Goal: Communication & Community: Answer question/provide support

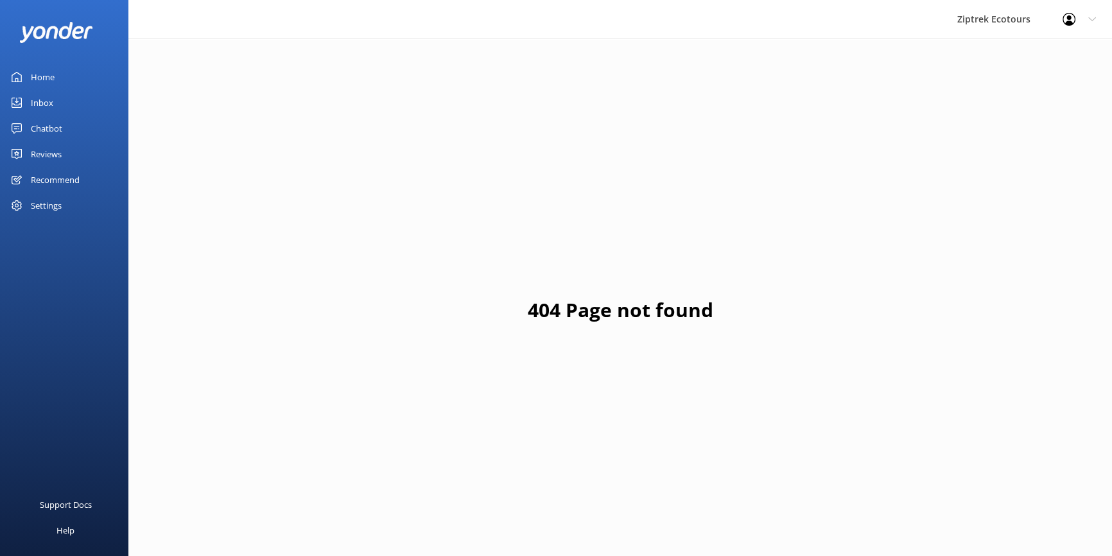
click at [45, 152] on div "Reviews" at bounding box center [46, 154] width 31 height 26
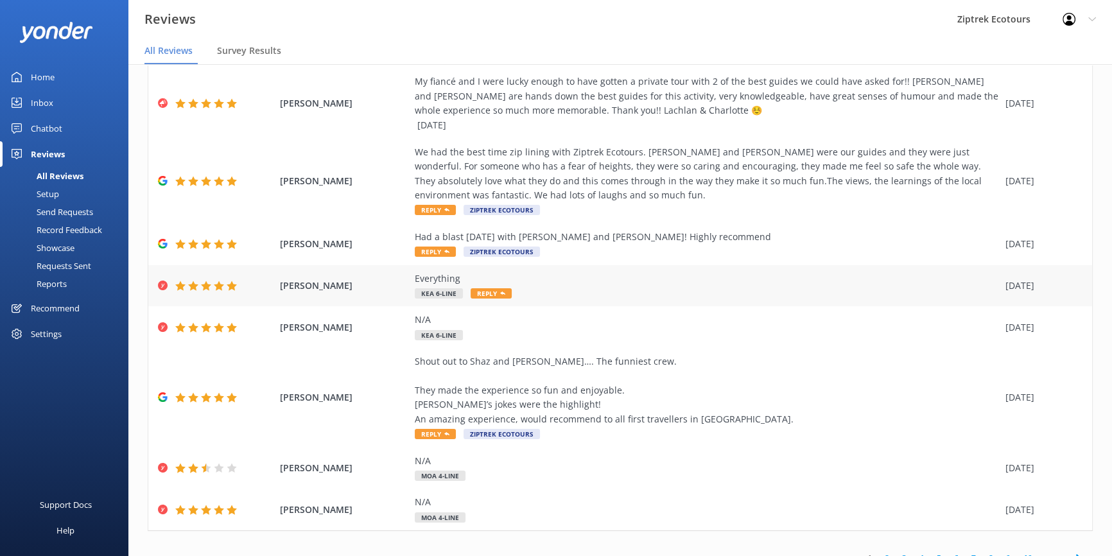
scroll to position [203, 0]
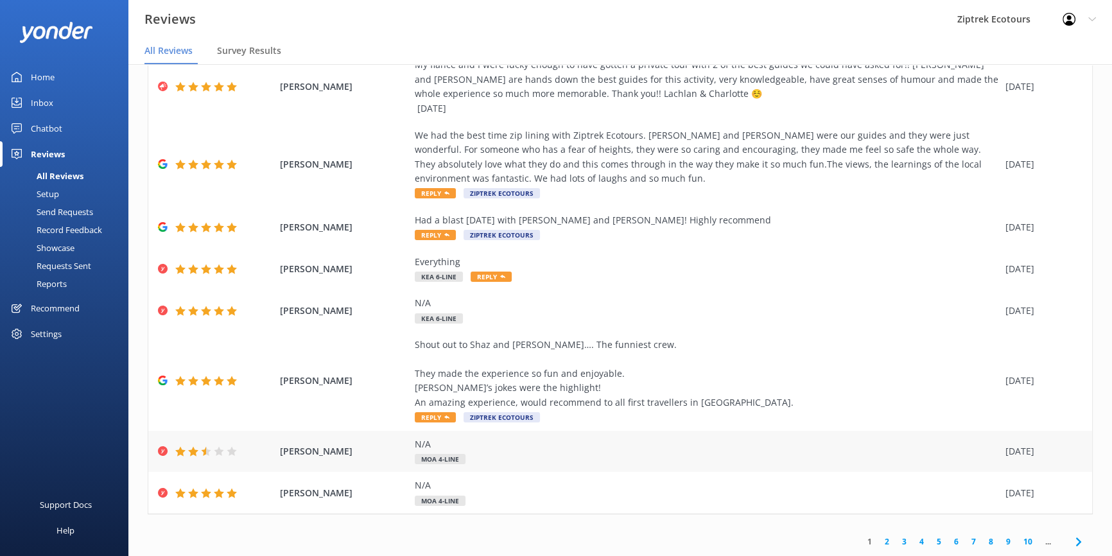
click at [502, 448] on div "N/A" at bounding box center [707, 444] width 584 height 14
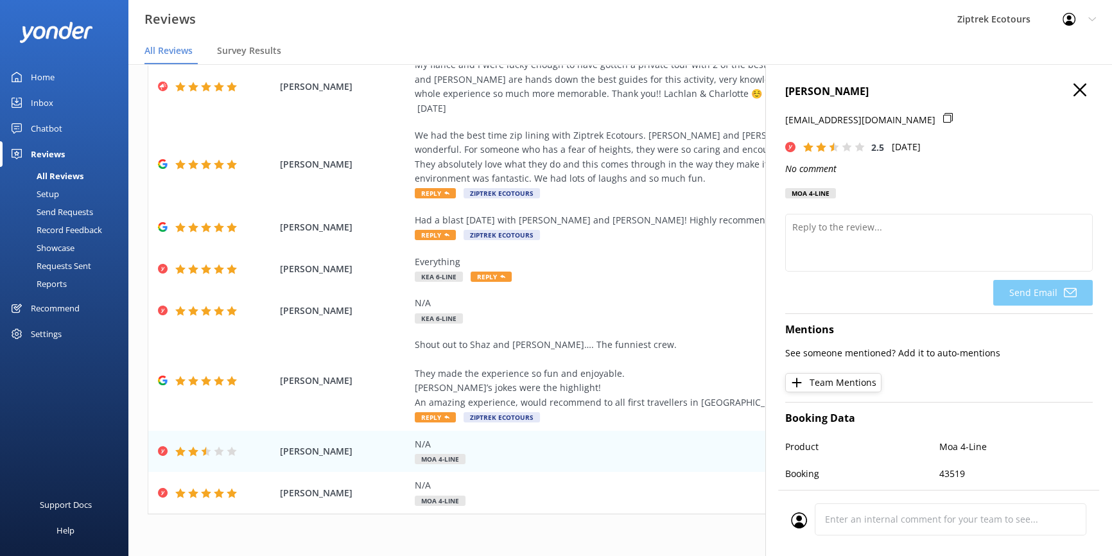
click at [1073, 89] on icon "button" at bounding box center [1079, 89] width 13 height 13
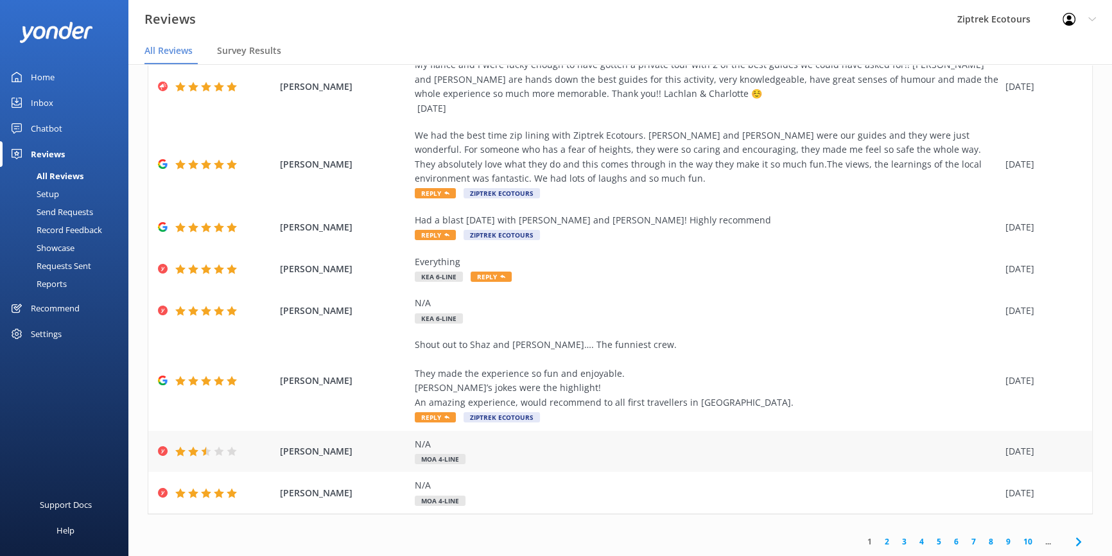
click at [519, 448] on div "N/A" at bounding box center [707, 444] width 584 height 14
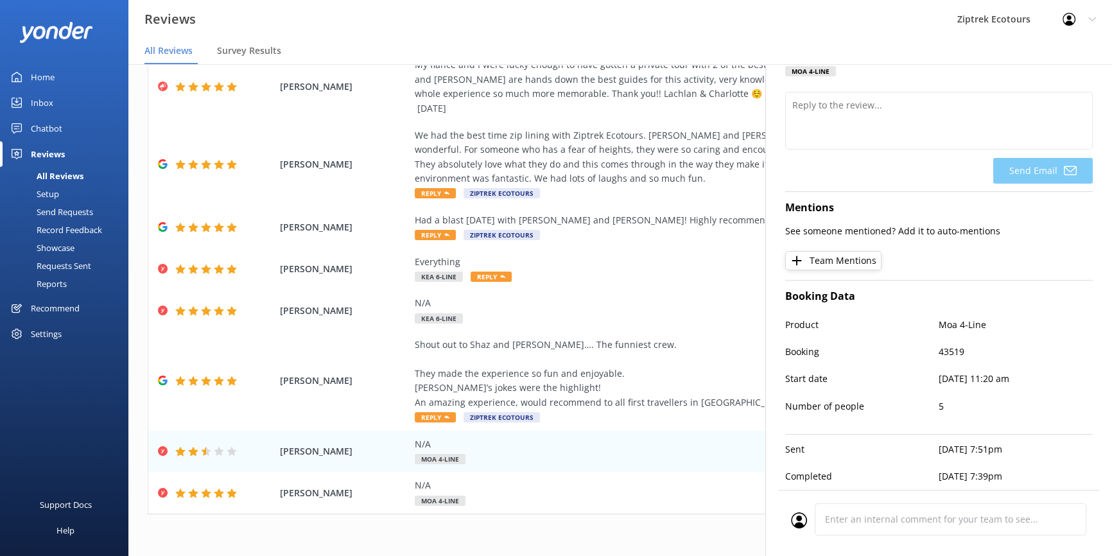
scroll to position [26, 0]
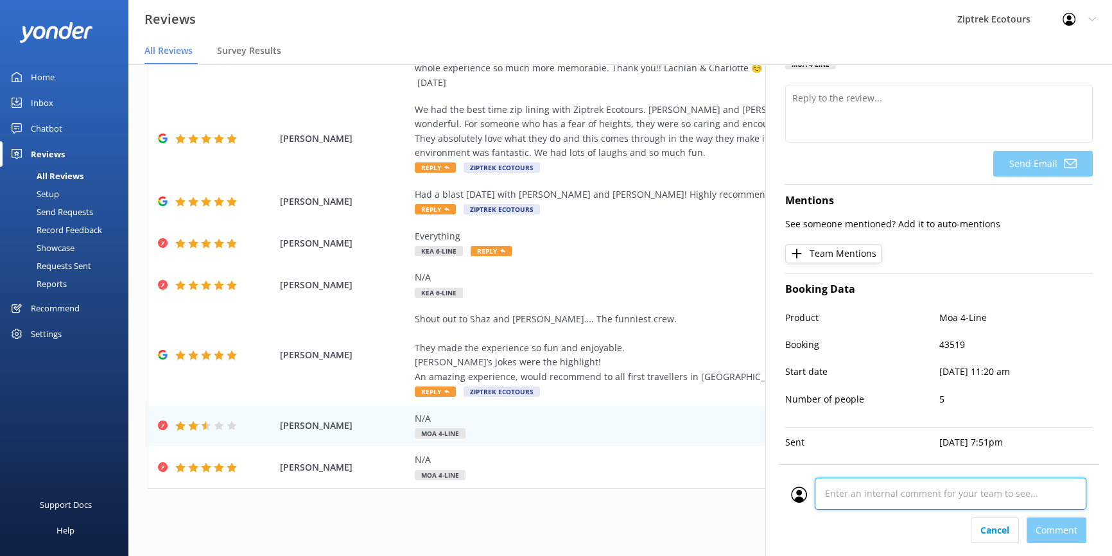
click at [879, 524] on div "Cancel Comment" at bounding box center [938, 510] width 321 height 92
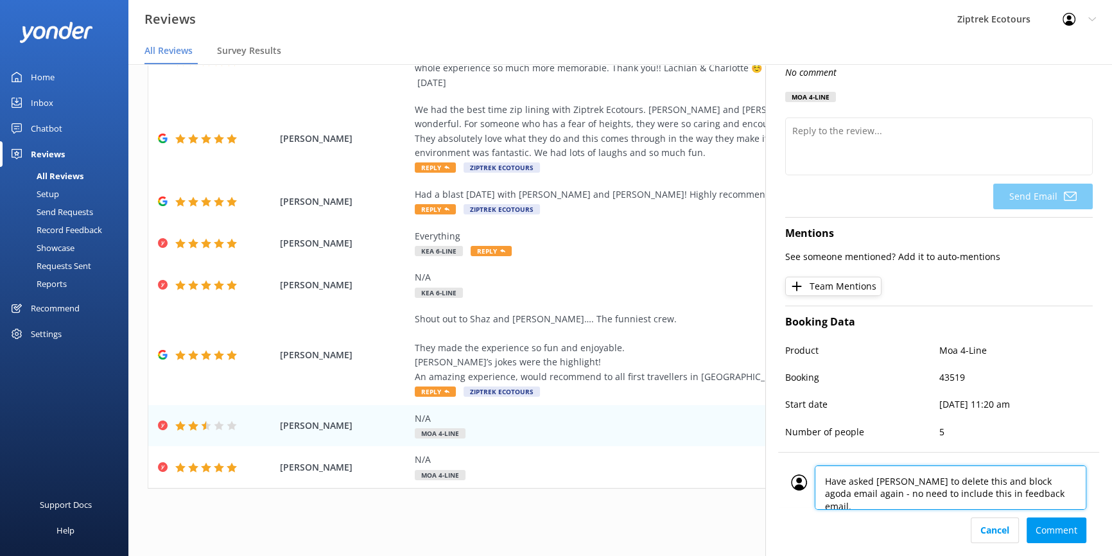
scroll to position [0, 0]
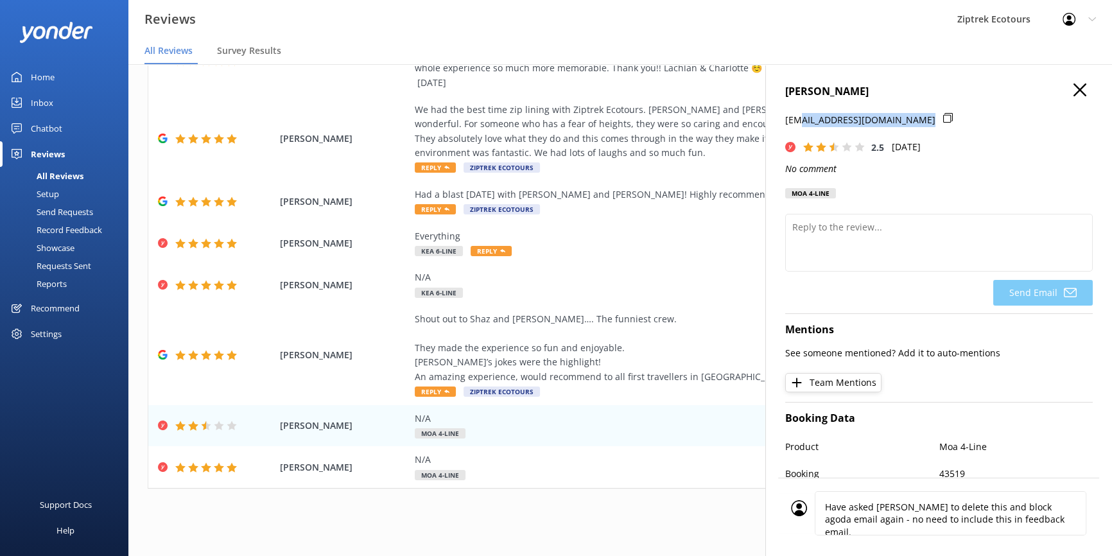
drag, startPoint x: 797, startPoint y: 121, endPoint x: 907, endPoint y: 123, distance: 109.2
click at [907, 123] on p "[EMAIL_ADDRESS][DOMAIN_NAME]" at bounding box center [860, 120] width 150 height 14
drag, startPoint x: 785, startPoint y: 119, endPoint x: 916, endPoint y: 114, distance: 131.0
click at [916, 114] on div "[EMAIL_ADDRESS][DOMAIN_NAME]" at bounding box center [939, 126] width 308 height 27
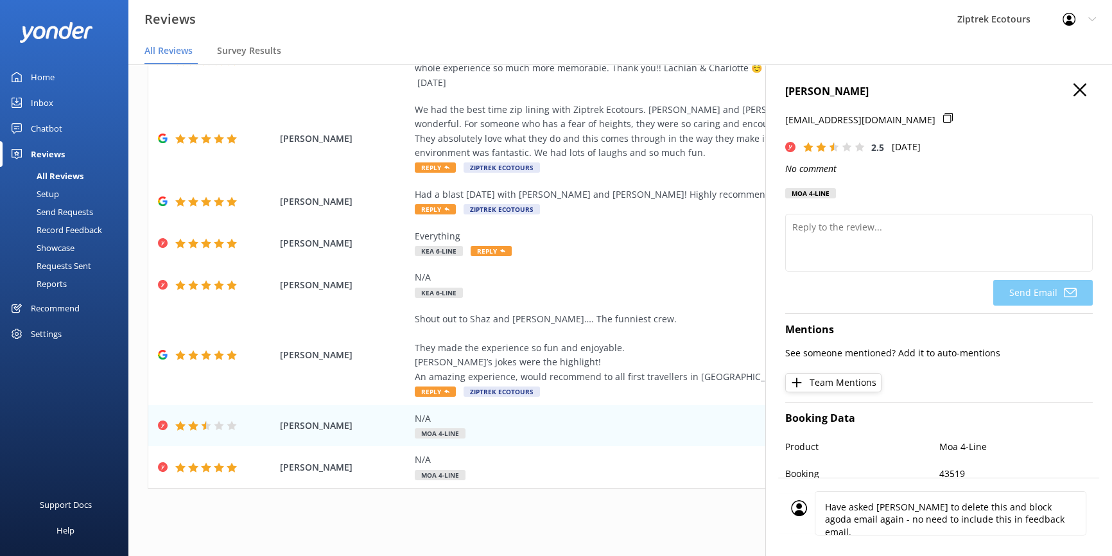
click at [903, 115] on p "[EMAIL_ADDRESS][DOMAIN_NAME]" at bounding box center [860, 120] width 150 height 14
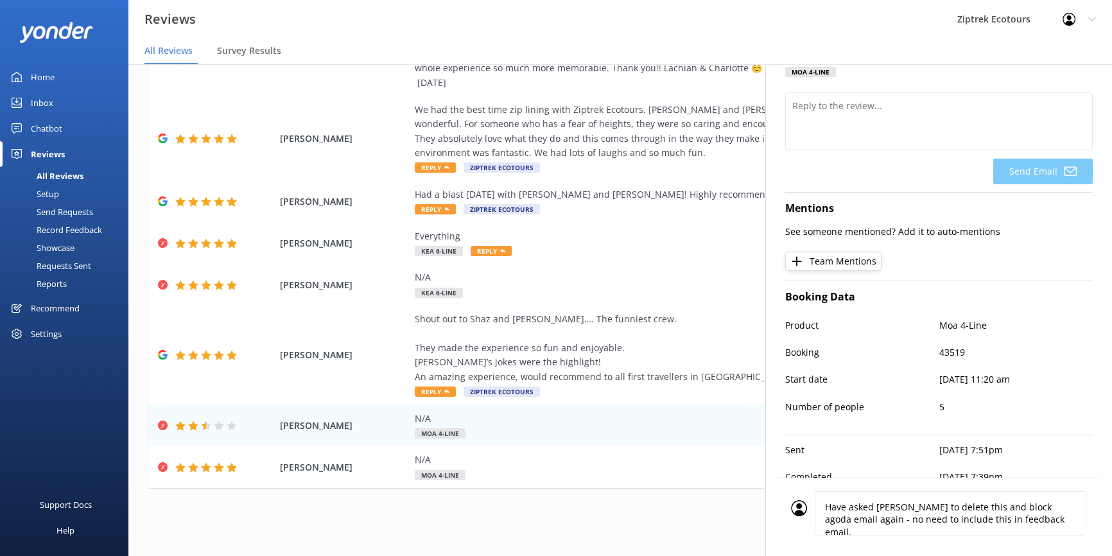
scroll to position [129, 0]
click at [1036, 521] on div "Have asked [PERSON_NAME] to delete this and block agoda email again - no need t…" at bounding box center [938, 517] width 321 height 78
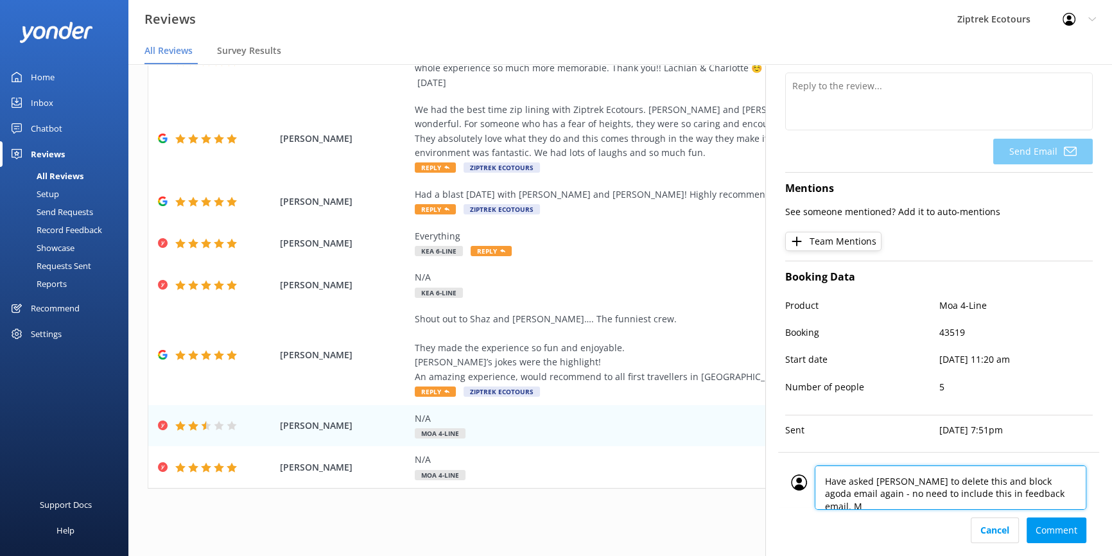
type textarea "Have asked [PERSON_NAME] to delete this and block agoda email again - no need t…"
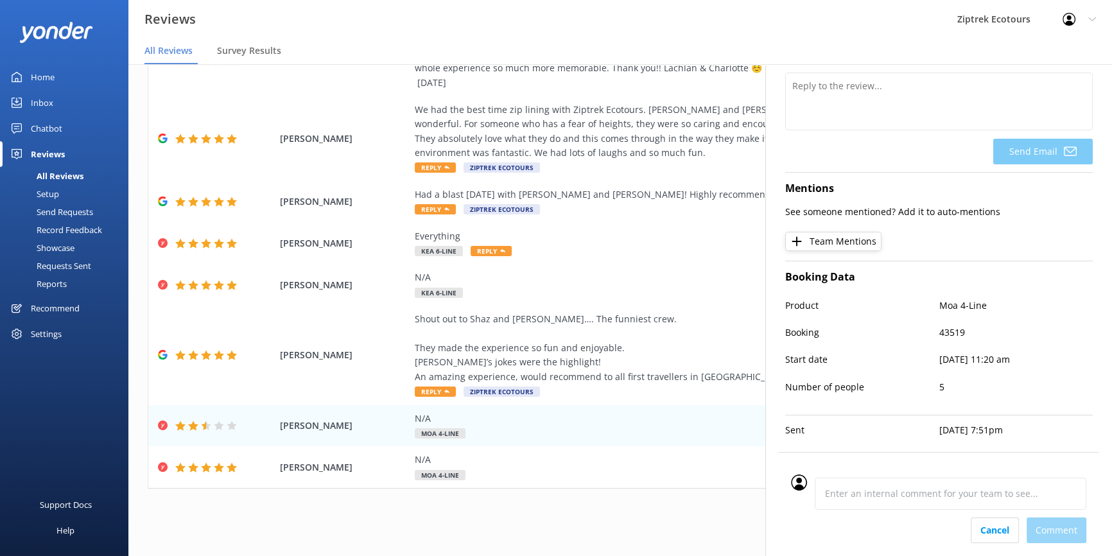
click at [1070, 526] on div "Cancel Comment" at bounding box center [938, 530] width 295 height 26
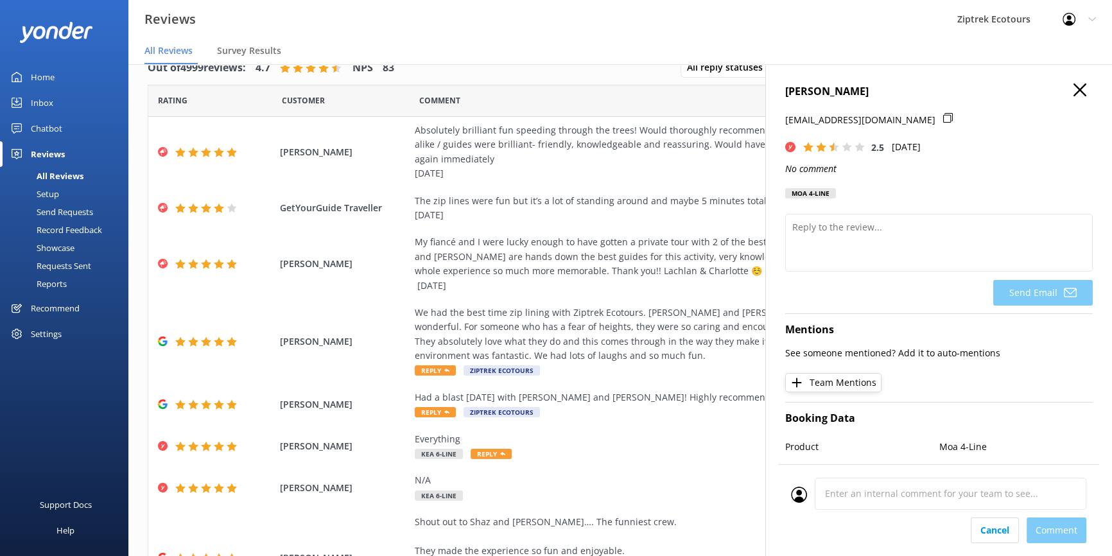
scroll to position [0, 0]
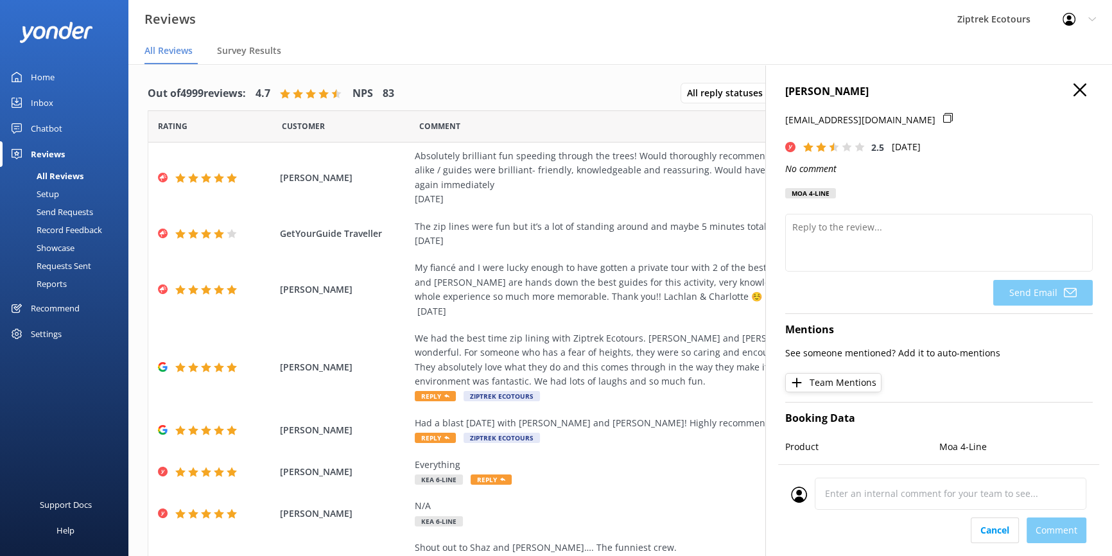
click at [1078, 91] on h4 "[PERSON_NAME]" at bounding box center [939, 91] width 308 height 17
click at [1073, 91] on use "button" at bounding box center [1079, 89] width 13 height 13
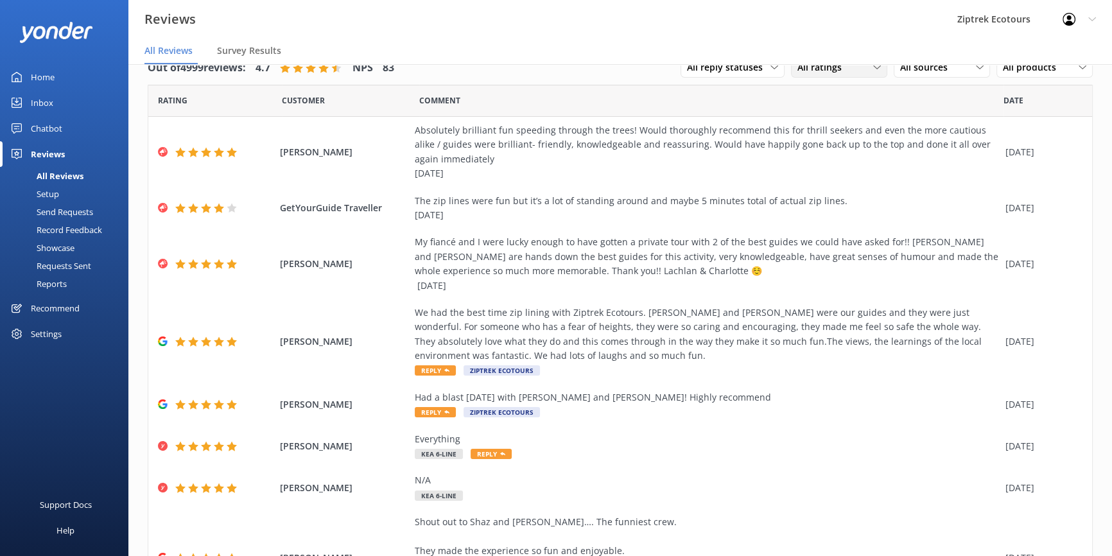
click at [802, 74] on span "All ratings" at bounding box center [823, 67] width 52 height 14
click at [830, 167] on div "Detractors" at bounding box center [839, 172] width 59 height 13
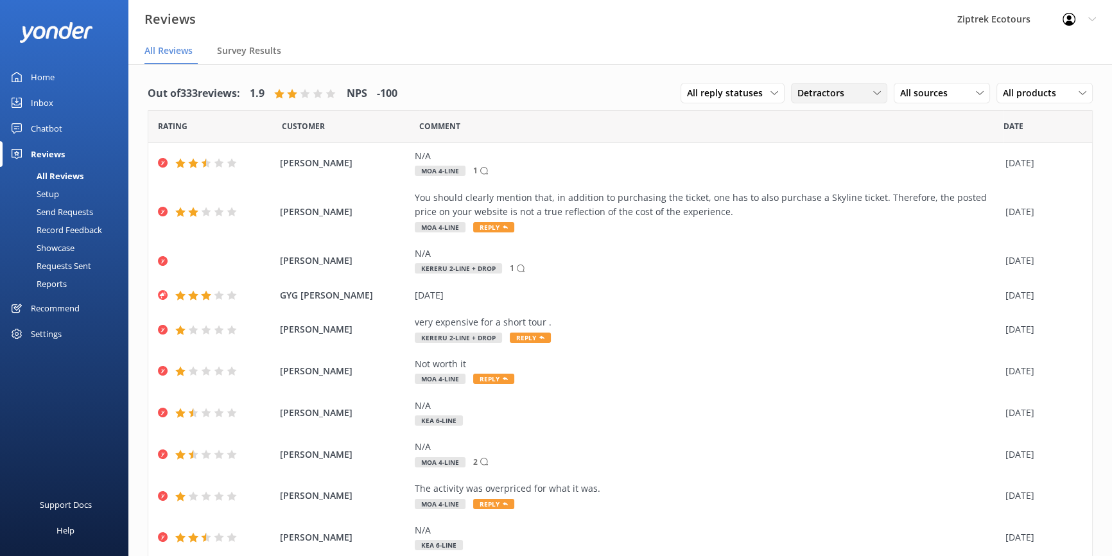
click at [828, 93] on span "Detractors" at bounding box center [824, 93] width 55 height 14
click at [829, 166] on div "Passives" at bounding box center [835, 171] width 50 height 13
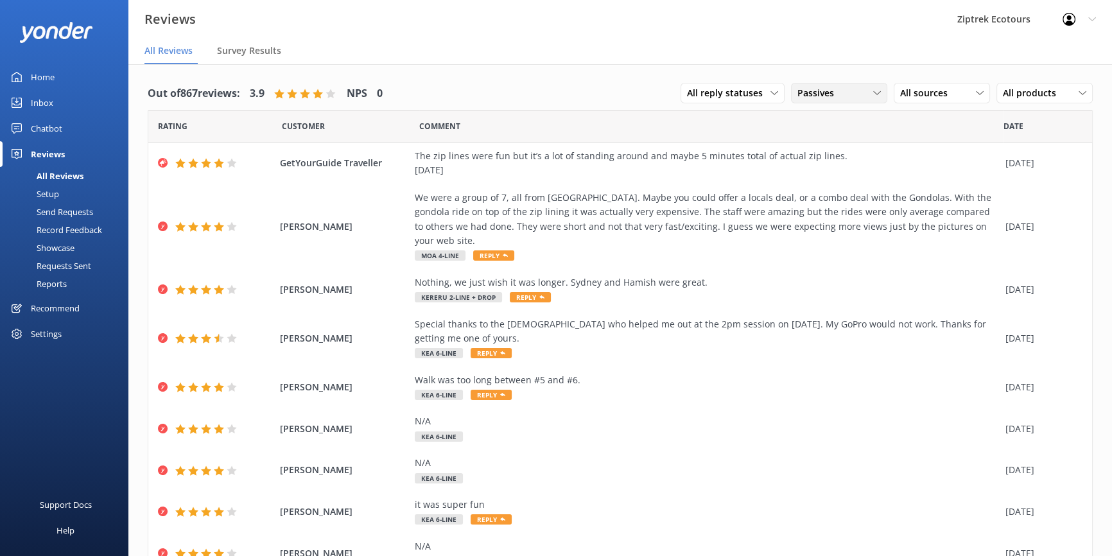
click at [805, 83] on div "Passives All ratings Promoters Passives Detractors" at bounding box center [839, 93] width 96 height 21
click at [815, 141] on div "Promoters" at bounding box center [839, 145] width 58 height 13
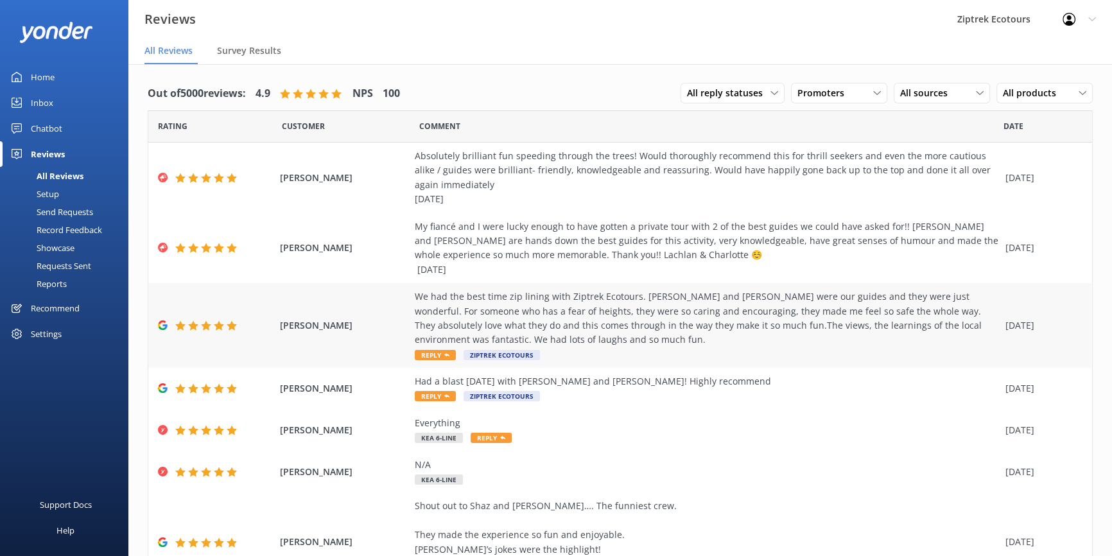
click at [435, 356] on span "Reply" at bounding box center [435, 355] width 41 height 10
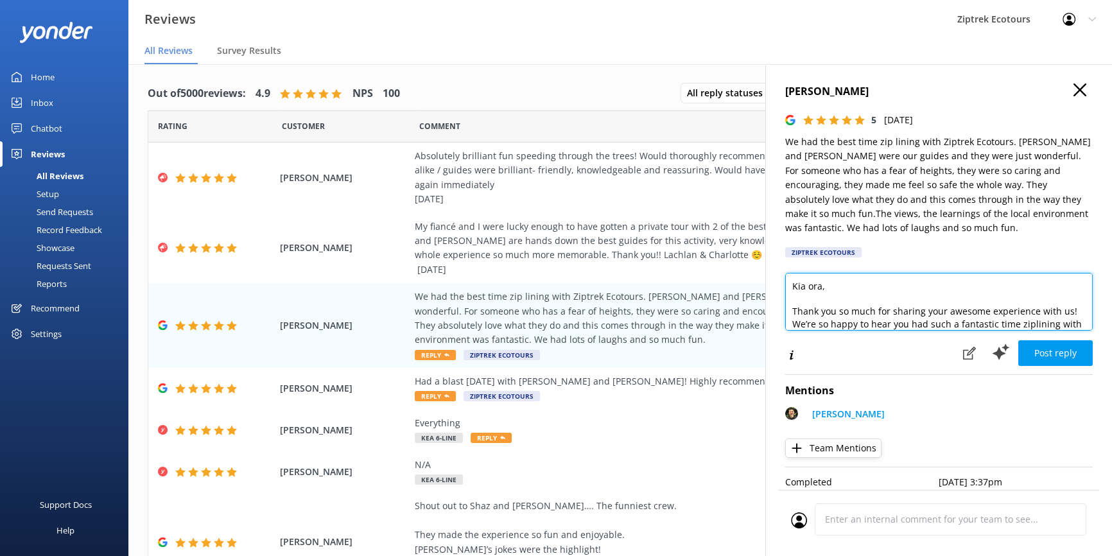
click at [819, 286] on textarea "Kia ora, Thank you so much for sharing your awesome experience with us! We’re s…" at bounding box center [939, 302] width 308 height 58
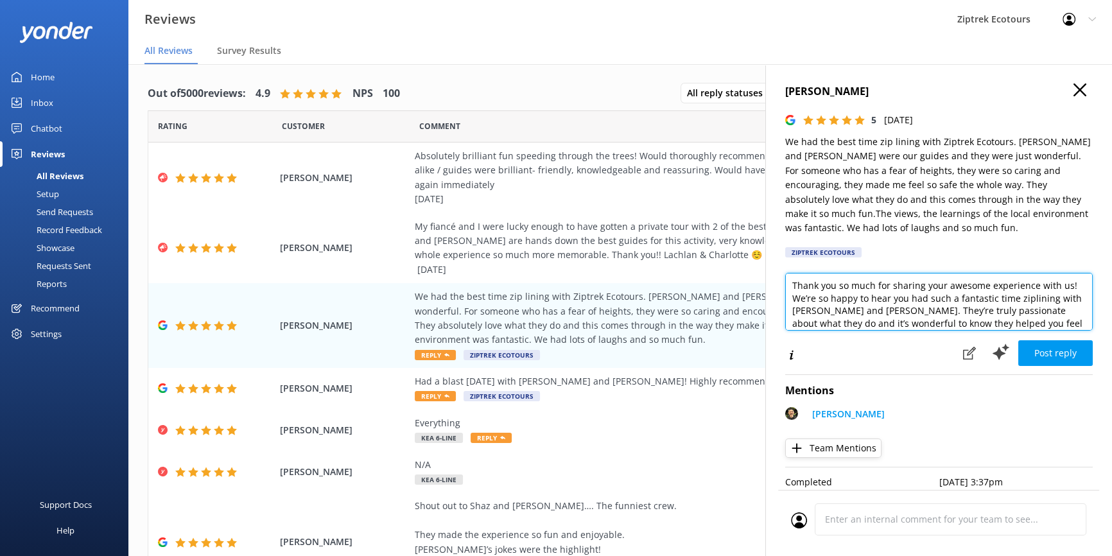
drag, startPoint x: 987, startPoint y: 286, endPoint x: 944, endPoint y: 288, distance: 43.1
click at [944, 288] on textarea "Kia ora Shaz, Thank you so much for sharing your awesome experience with us! We…" at bounding box center [939, 302] width 308 height 58
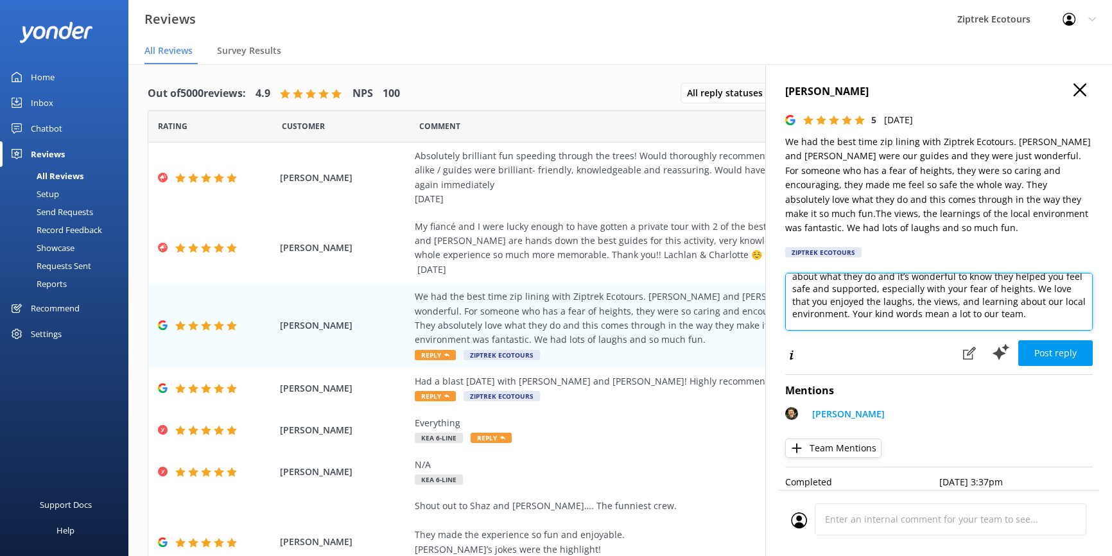
drag, startPoint x: 949, startPoint y: 315, endPoint x: 1046, endPoint y: 301, distance: 98.0
click at [1046, 301] on textarea "Kia ora Shaz, Thank you so much for sharing your experience with us! We’re so h…" at bounding box center [939, 302] width 308 height 58
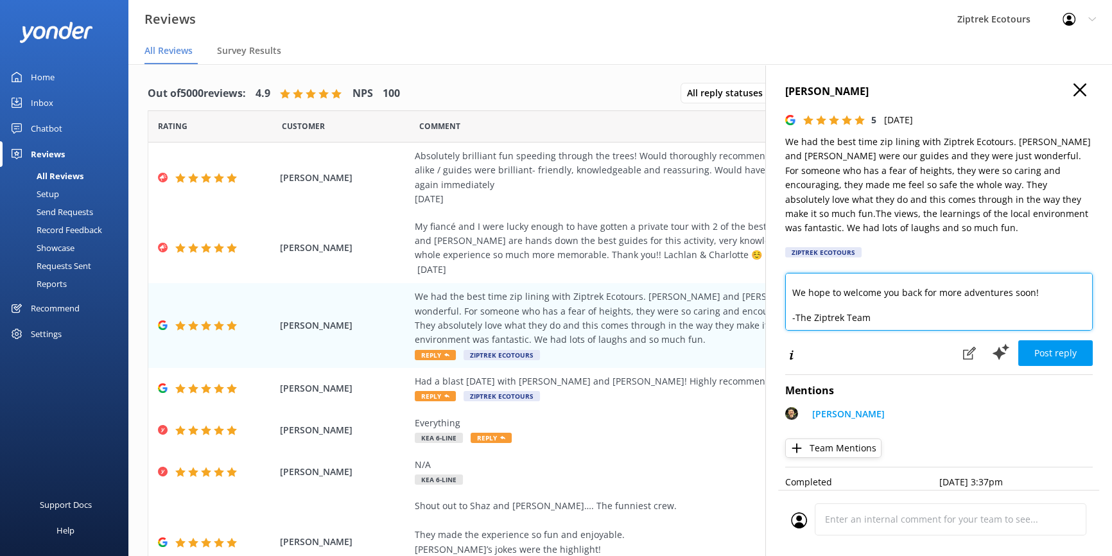
drag, startPoint x: 1035, startPoint y: 294, endPoint x: 788, endPoint y: 292, distance: 247.2
click at [789, 292] on textarea "Kia ora Shaz, Thank you so much for sharing your experience with us! We’re so h…" at bounding box center [939, 302] width 308 height 58
click at [792, 279] on textarea "Kia ora Shaz, Thank you so much for sharing your experience with us! We’re so h…" at bounding box center [939, 302] width 308 height 58
type textarea "Kia ora Shaz, Thank you so much for sharing your experience with us! We’re so h…"
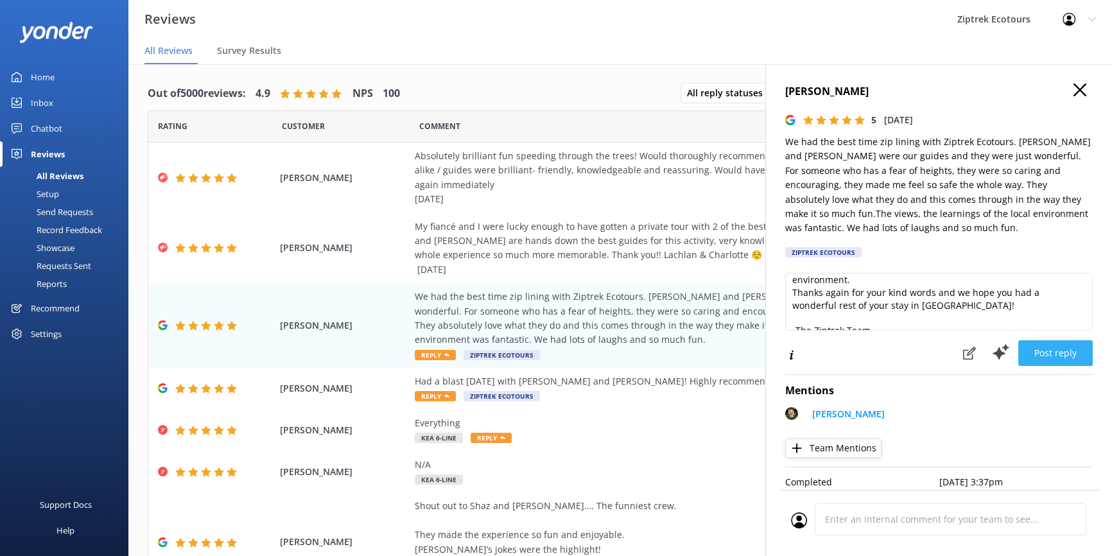
click at [1048, 359] on button "Post reply" at bounding box center [1055, 353] width 74 height 26
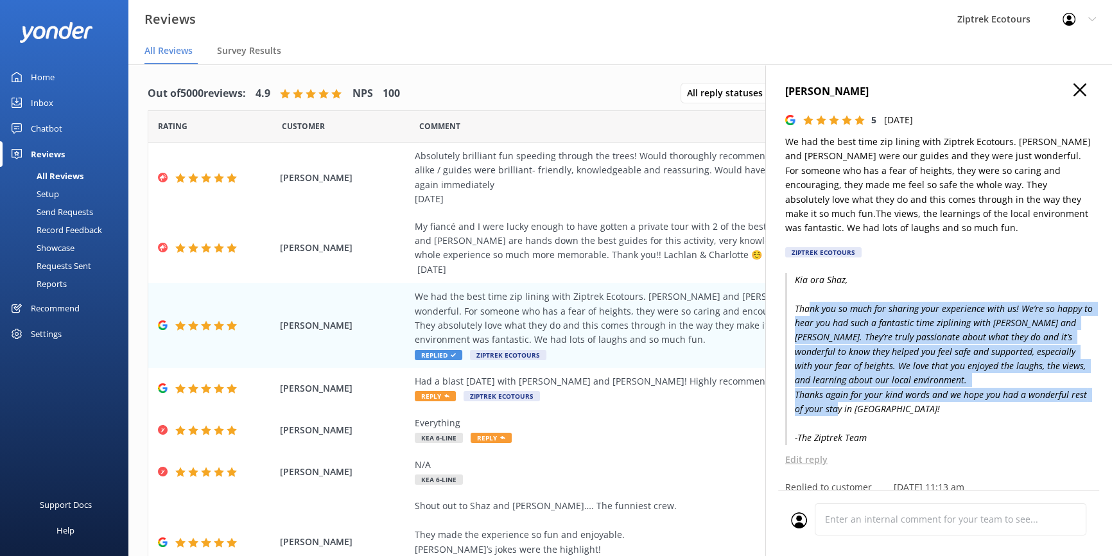
drag, startPoint x: 810, startPoint y: 309, endPoint x: 992, endPoint y: 417, distance: 212.2
click at [992, 417] on p "Kia ora Shaz, Thank you so much for sharing your experience with us! We’re so h…" at bounding box center [939, 359] width 308 height 173
click at [974, 383] on p "Kia ora Shaz, Thank you so much for sharing your experience with us! We’re so h…" at bounding box center [939, 359] width 308 height 173
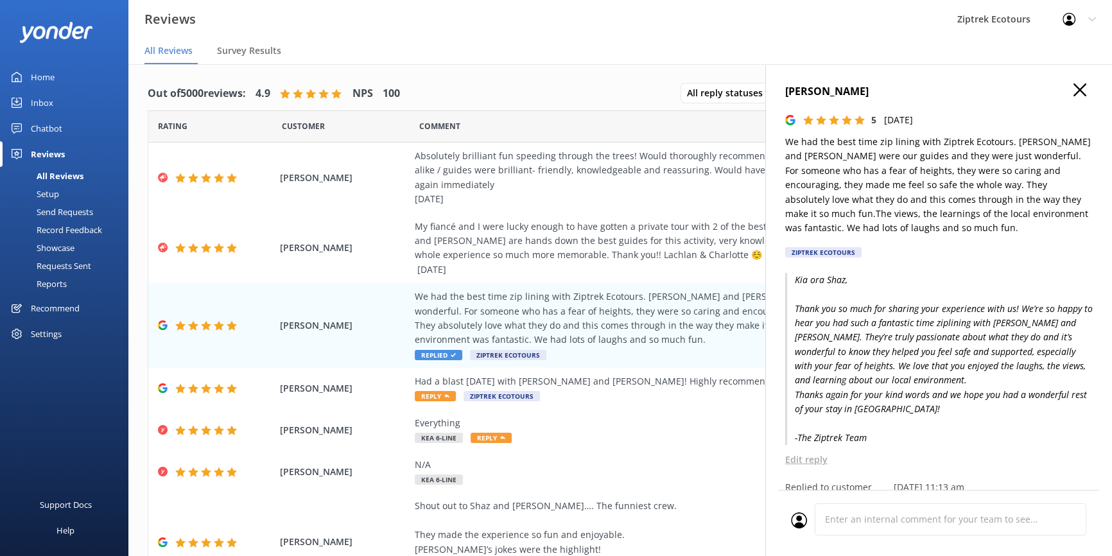
click at [1073, 85] on icon "button" at bounding box center [1079, 89] width 13 height 13
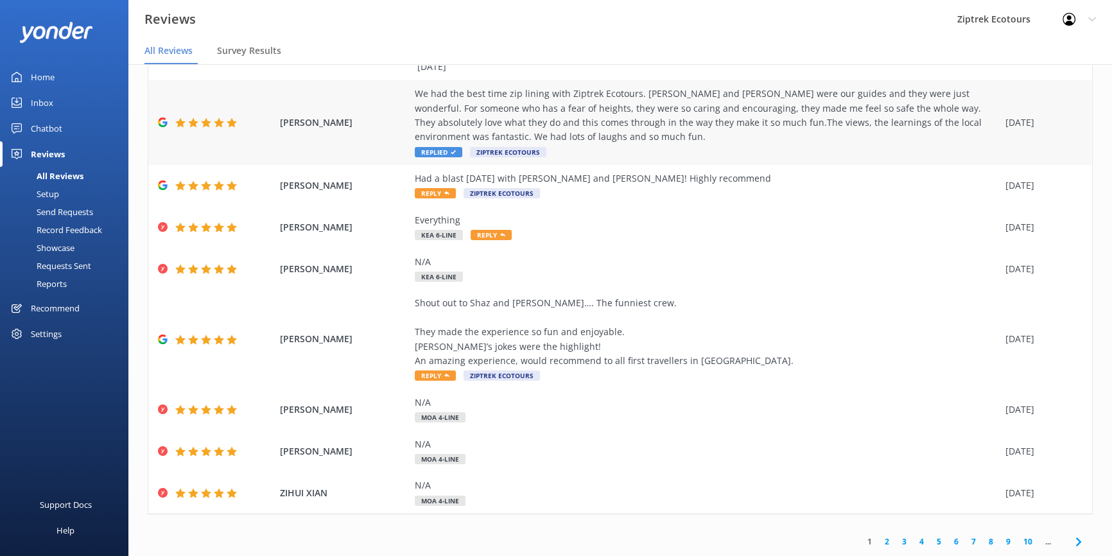
scroll to position [0, 0]
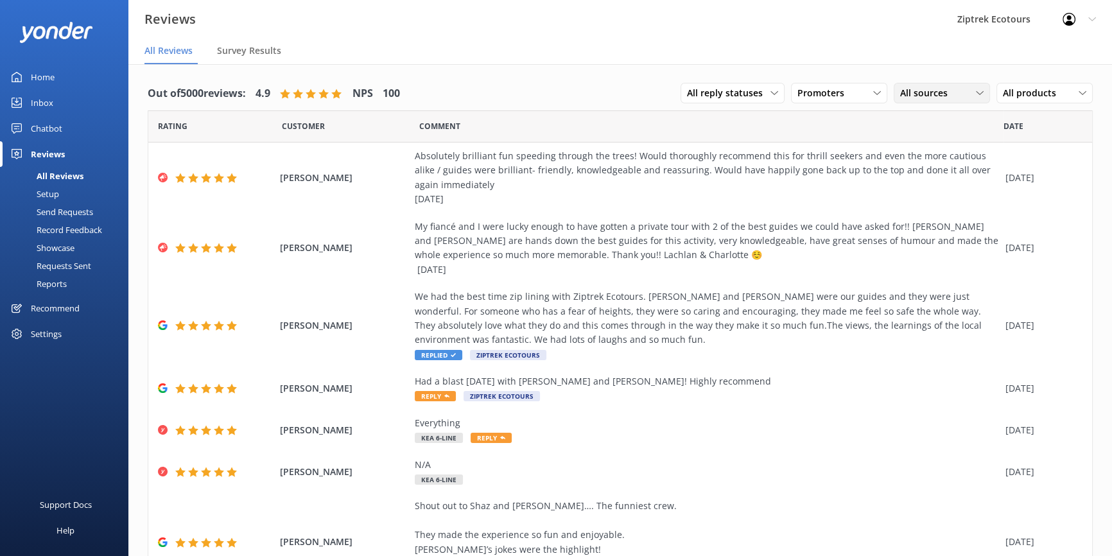
click at [924, 96] on span "All sources" at bounding box center [927, 93] width 55 height 14
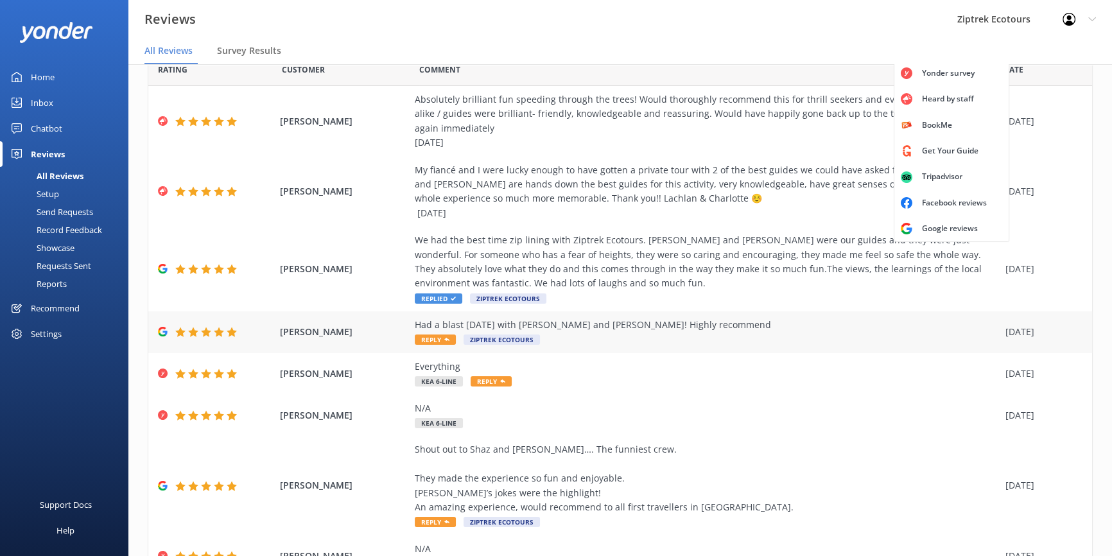
scroll to position [116, 0]
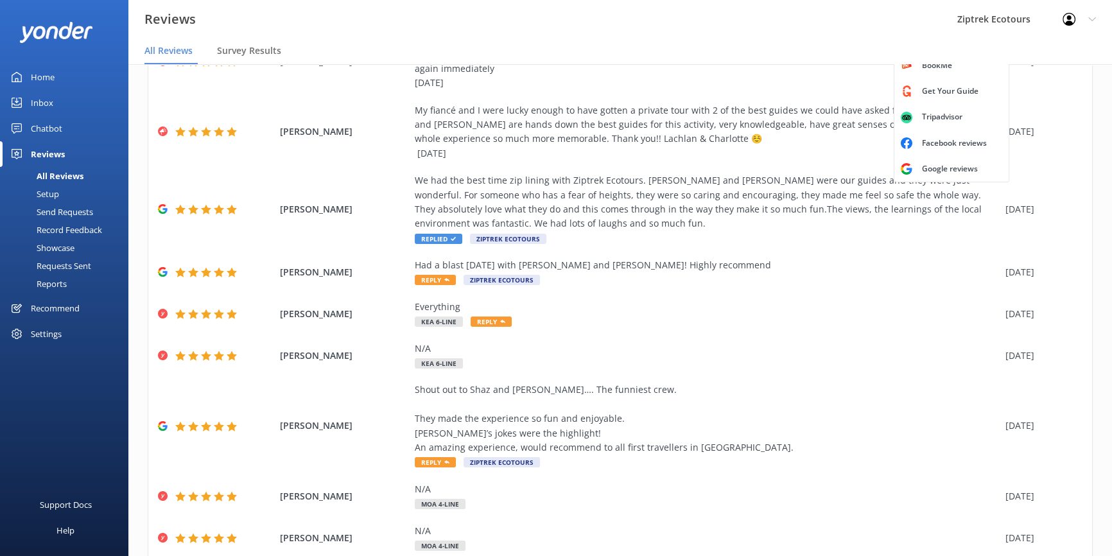
click at [59, 282] on div "Reports" at bounding box center [37, 284] width 59 height 18
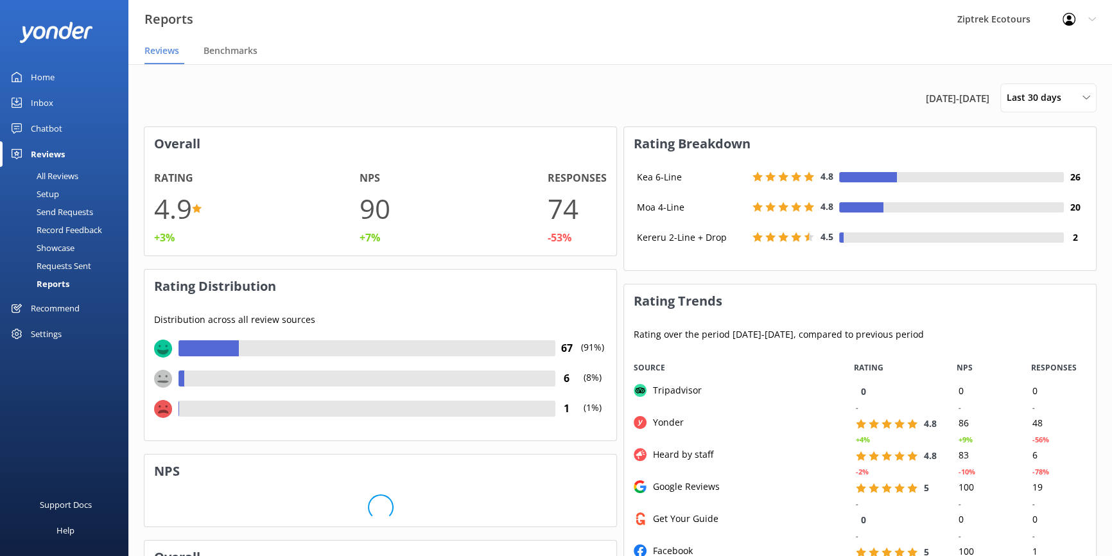
scroll to position [257, 462]
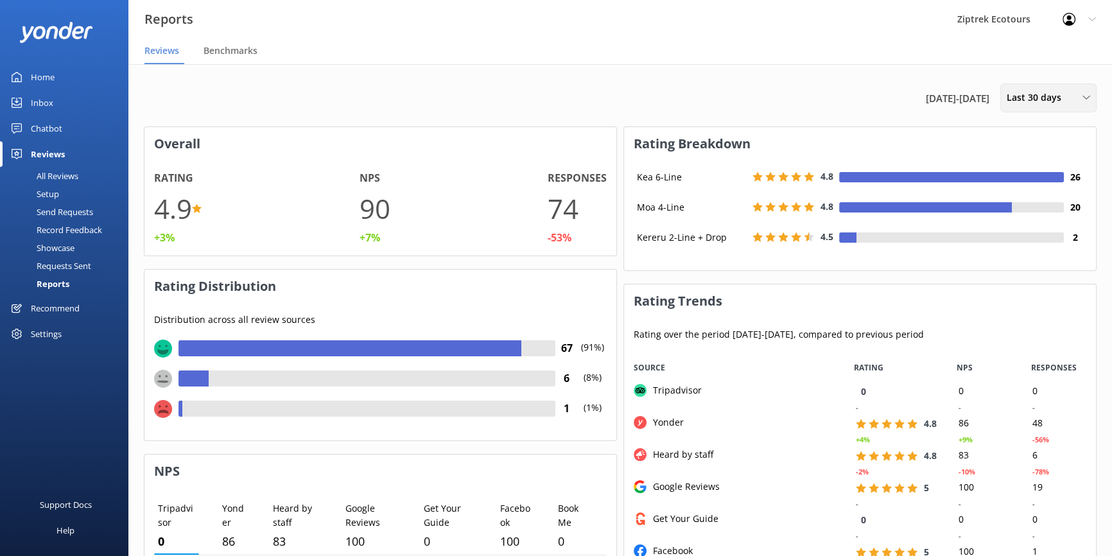
click at [1079, 109] on div "Last 30 days Last 7 days Last 30 days Last 90 days Last 180 days Custom" at bounding box center [1048, 97] width 96 height 29
click at [1047, 100] on span "Last 30 days" at bounding box center [1038, 98] width 62 height 14
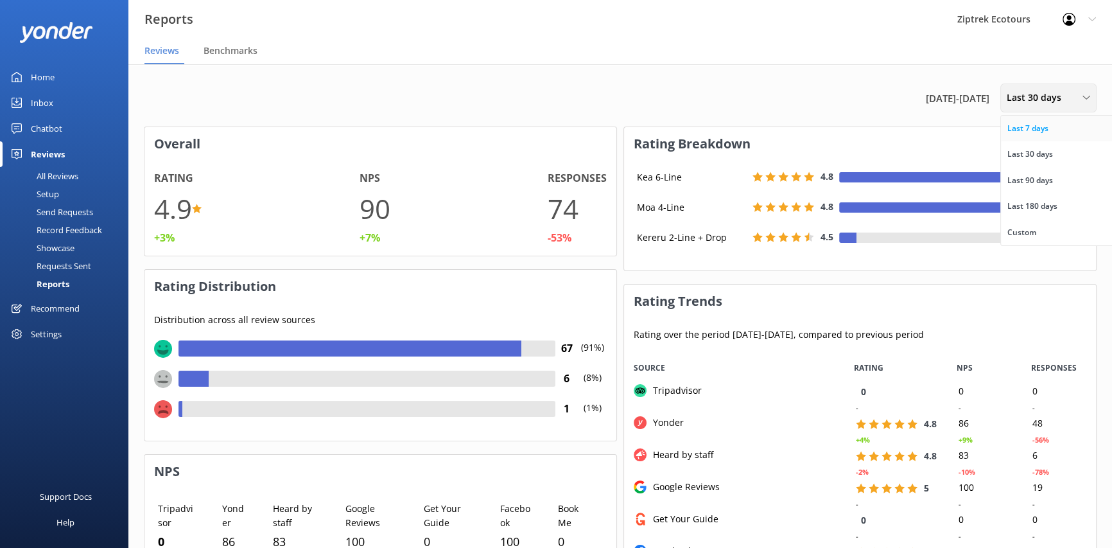
click at [1015, 134] on div "Last 7 days" at bounding box center [1027, 128] width 41 height 13
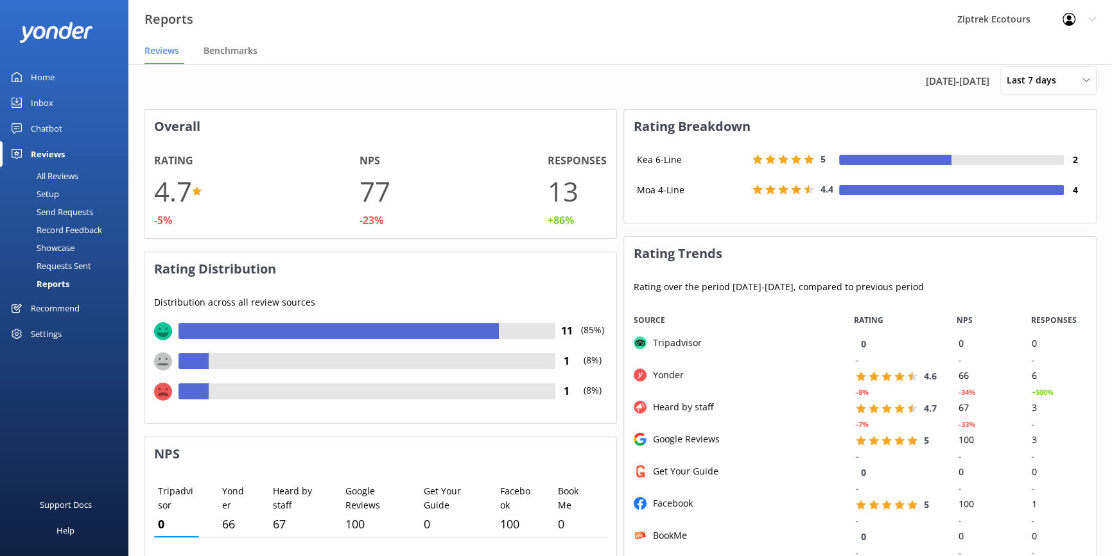
scroll to position [0, 0]
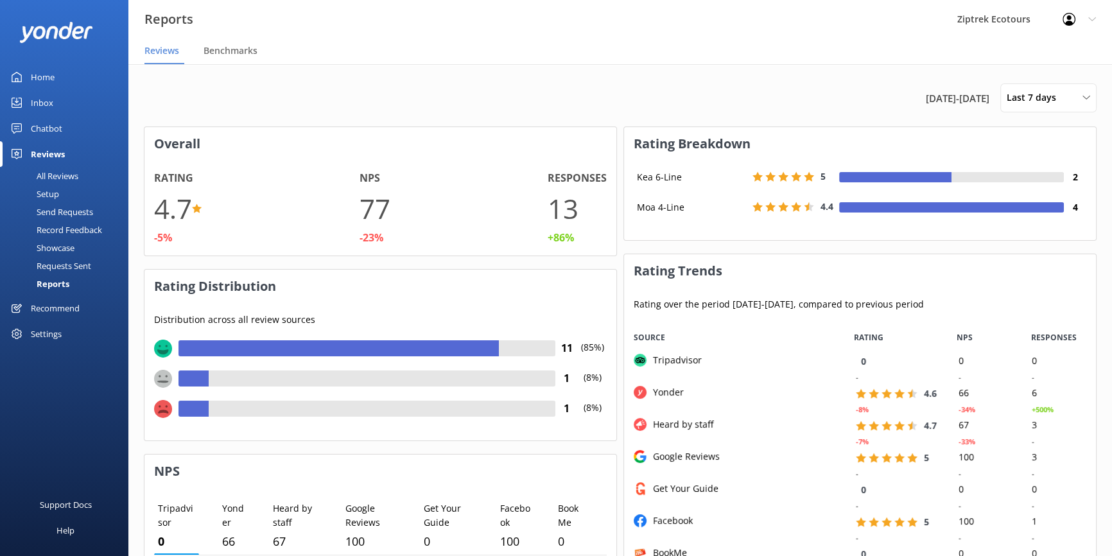
click at [51, 173] on div "All Reviews" at bounding box center [43, 176] width 71 height 18
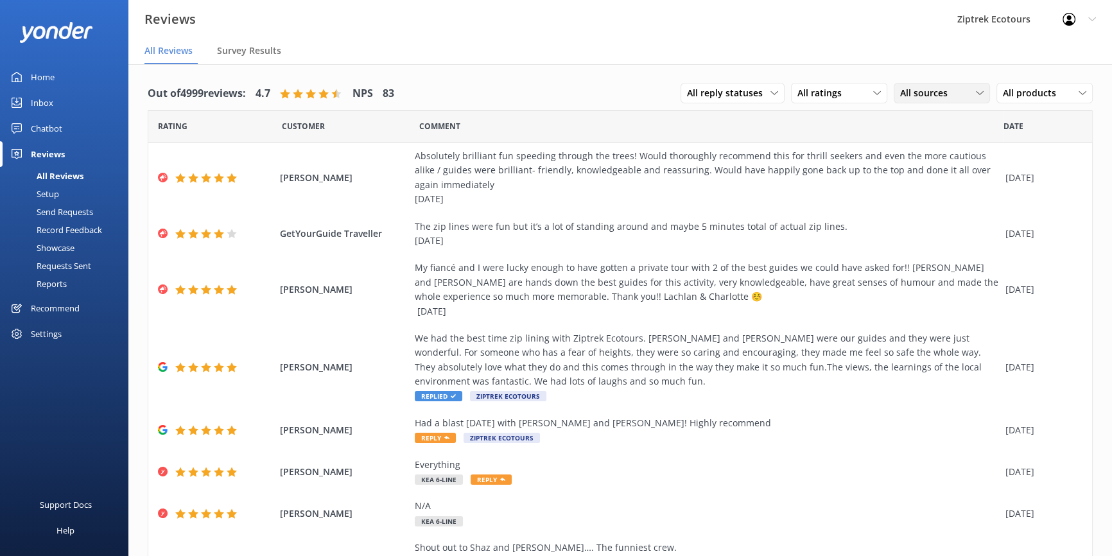
click at [937, 87] on span "All sources" at bounding box center [927, 93] width 55 height 14
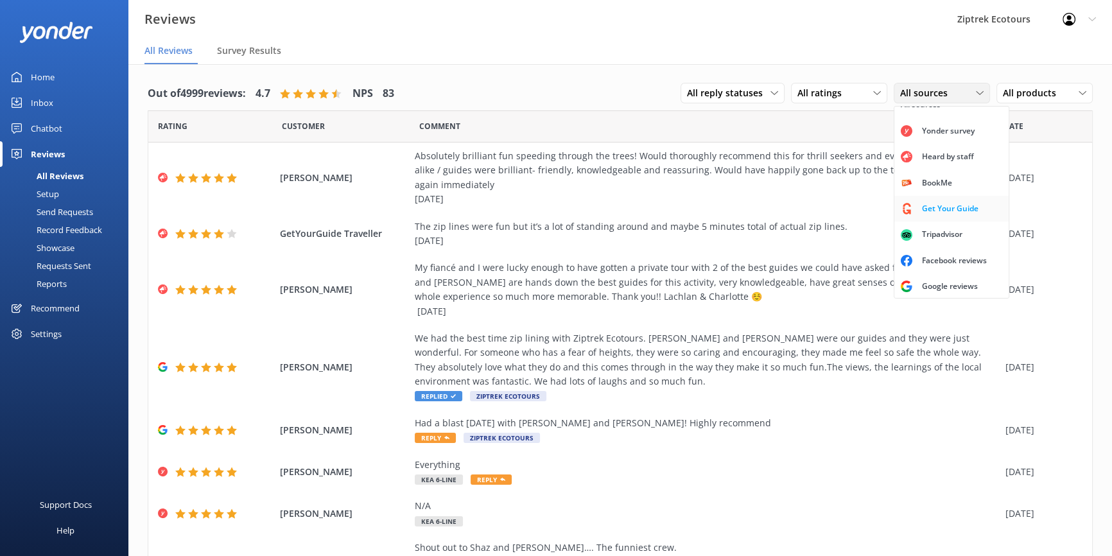
scroll to position [29, 0]
click at [931, 285] on div "Google reviews" at bounding box center [949, 285] width 75 height 13
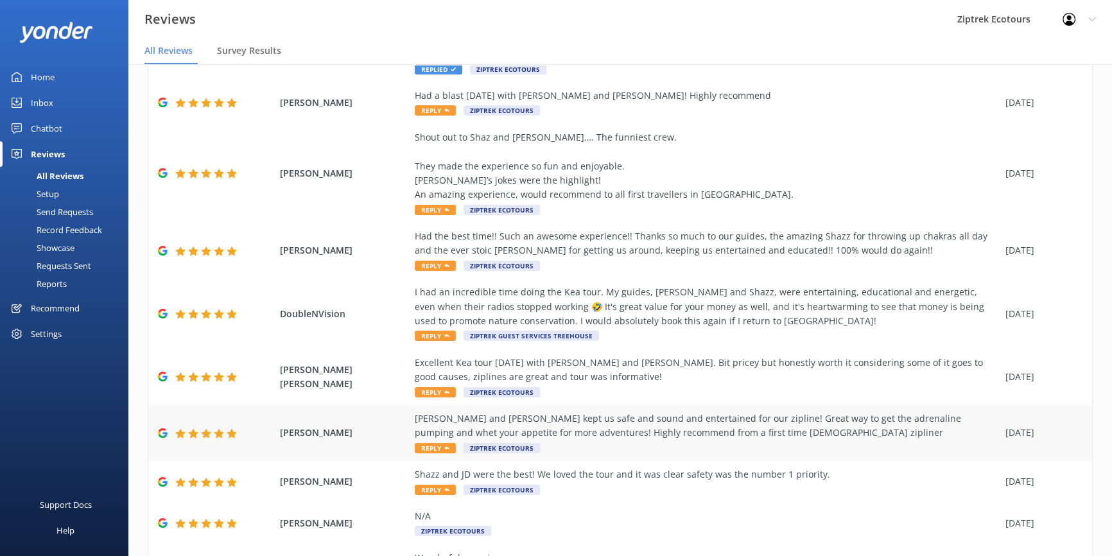
scroll to position [42, 0]
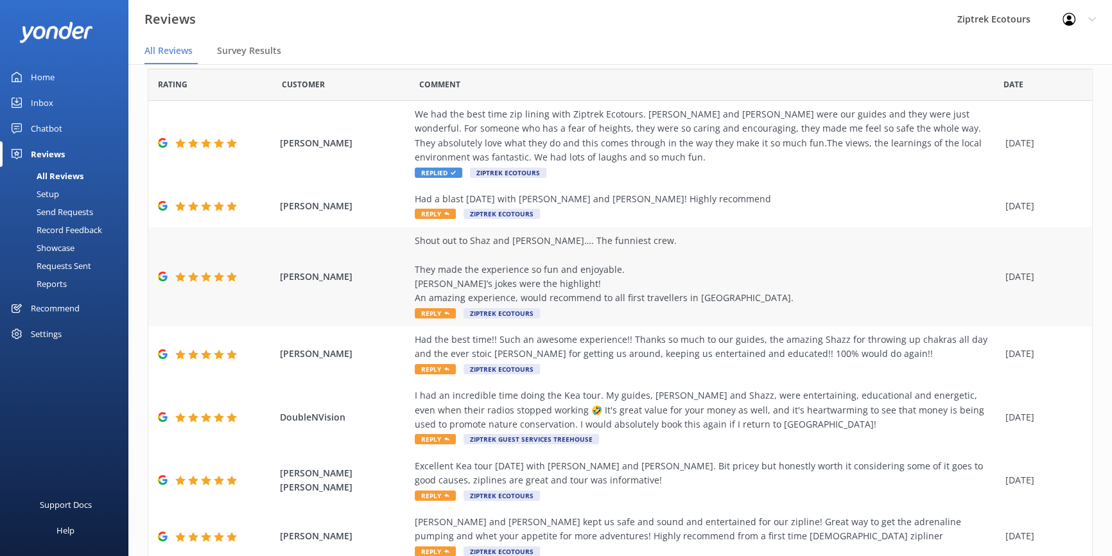
click at [591, 257] on div "Shout out to Shaz and [PERSON_NAME]…. The funniest crew. They made the experien…" at bounding box center [707, 270] width 584 height 72
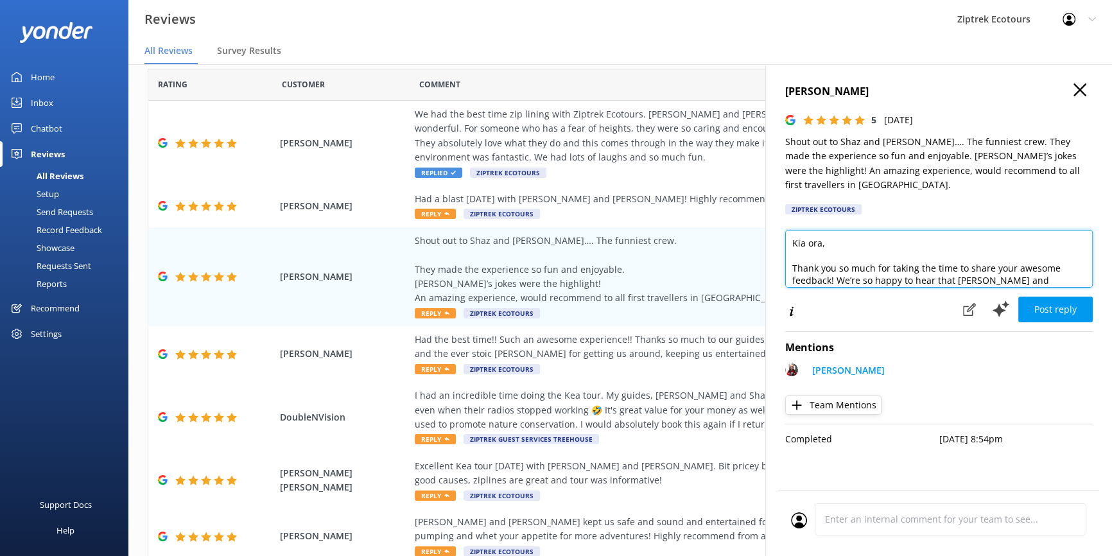
click at [820, 230] on textarea "Kia ora, Thank you so much for taking the time to share your awesome feedback! …" at bounding box center [939, 259] width 308 height 58
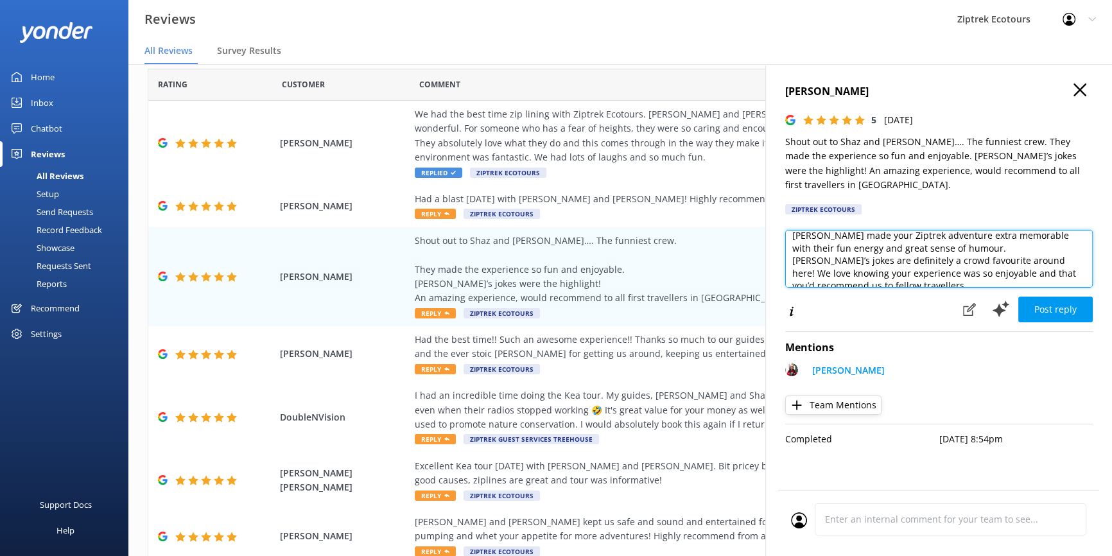
scroll to position [61, 0]
drag, startPoint x: 848, startPoint y: 244, endPoint x: 870, endPoint y: 234, distance: 23.9
click at [870, 234] on textarea "Kia [PERSON_NAME], Thank you so much for taking the time to share your awesome …" at bounding box center [939, 259] width 308 height 58
drag, startPoint x: 1057, startPoint y: 245, endPoint x: 872, endPoint y: 230, distance: 185.5
click at [872, 230] on textarea "Kia [PERSON_NAME], Thank you so much for taking the time to share your awesome …" at bounding box center [939, 259] width 308 height 58
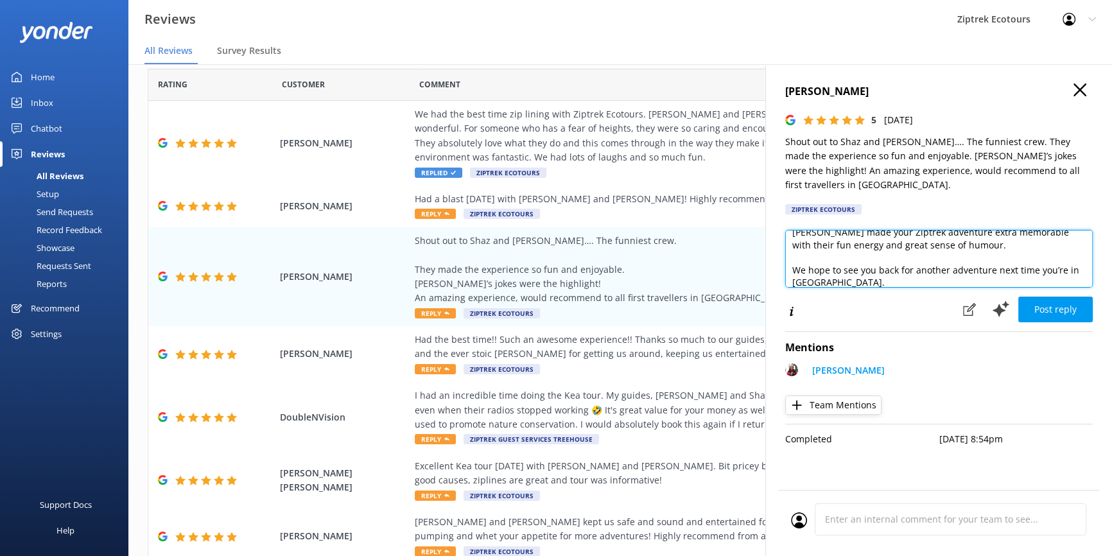
scroll to position [88, 0]
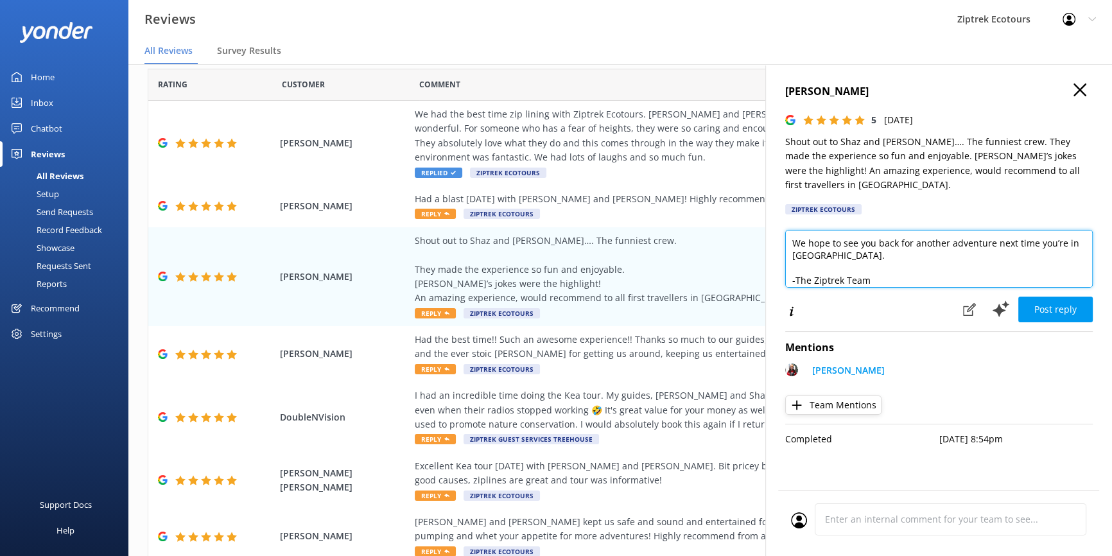
drag, startPoint x: 857, startPoint y: 272, endPoint x: 790, endPoint y: 231, distance: 78.1
click at [790, 231] on textarea "Kia [PERSON_NAME], Thank you so much for taking the time to share your awesome …" at bounding box center [939, 259] width 308 height 58
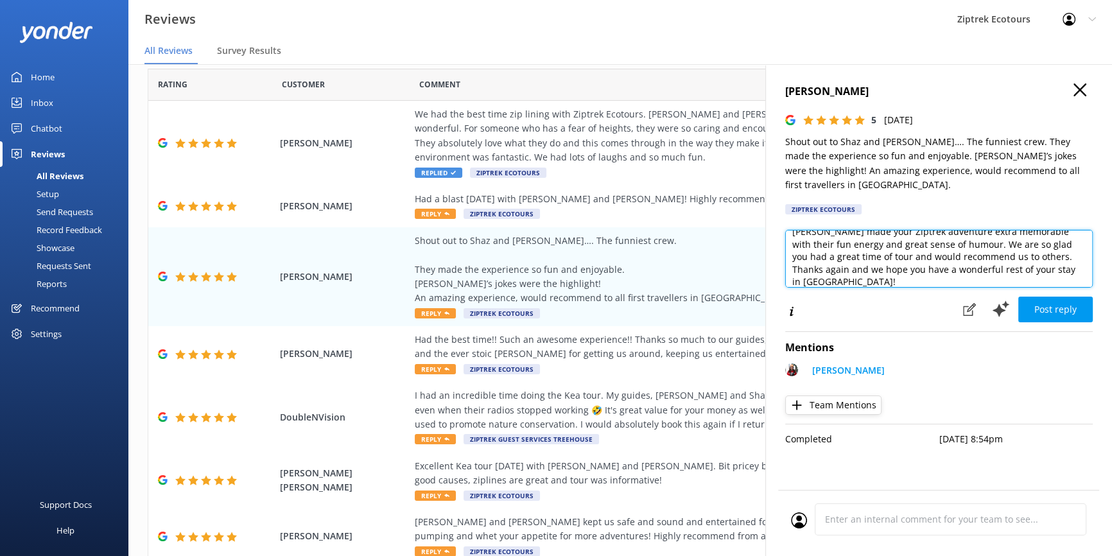
scroll to position [55, 0]
drag, startPoint x: 932, startPoint y: 238, endPoint x: 923, endPoint y: 249, distance: 14.6
click at [923, 249] on textarea "Kia [PERSON_NAME], Thank you so much for taking the time to share your awesome …" at bounding box center [939, 259] width 308 height 58
drag, startPoint x: 921, startPoint y: 237, endPoint x: 905, endPoint y: 238, distance: 16.1
click at [903, 238] on textarea "Kia [PERSON_NAME], Thank you so much for taking the time to share your awesome …" at bounding box center [939, 259] width 308 height 58
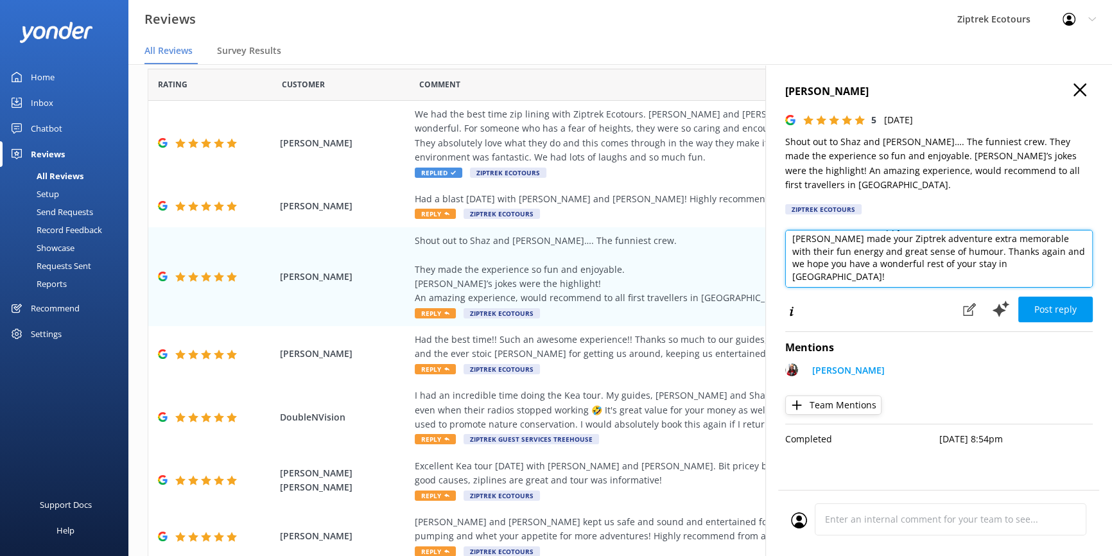
click at [864, 238] on textarea "Kia [PERSON_NAME], Thank you so much for taking the time to share your awesome …" at bounding box center [939, 259] width 308 height 58
type textarea "Kia [PERSON_NAME], Thank you so much for taking the time to share your awesome …"
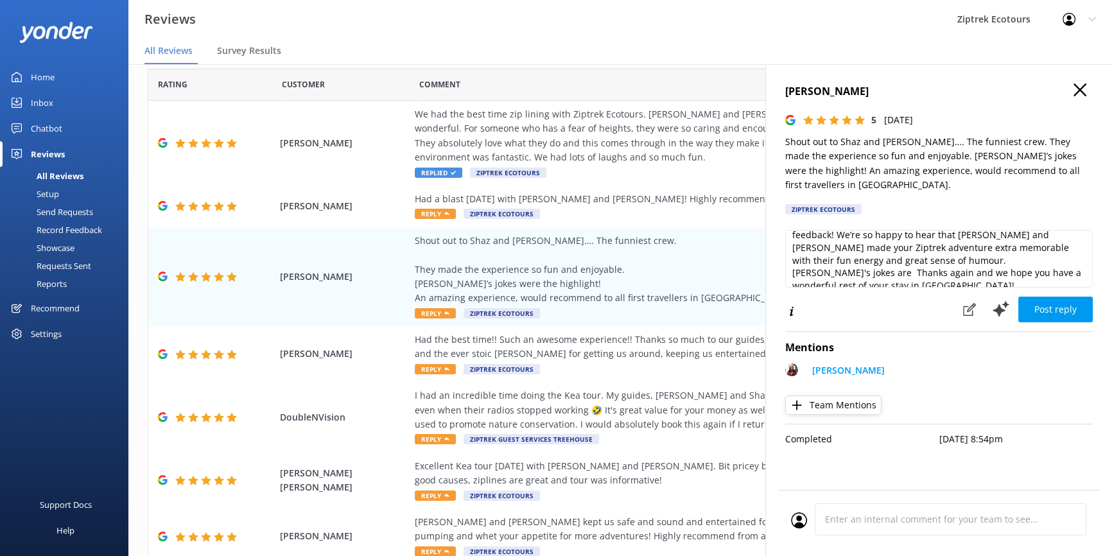
click at [68, 281] on link "Reports" at bounding box center [68, 284] width 121 height 18
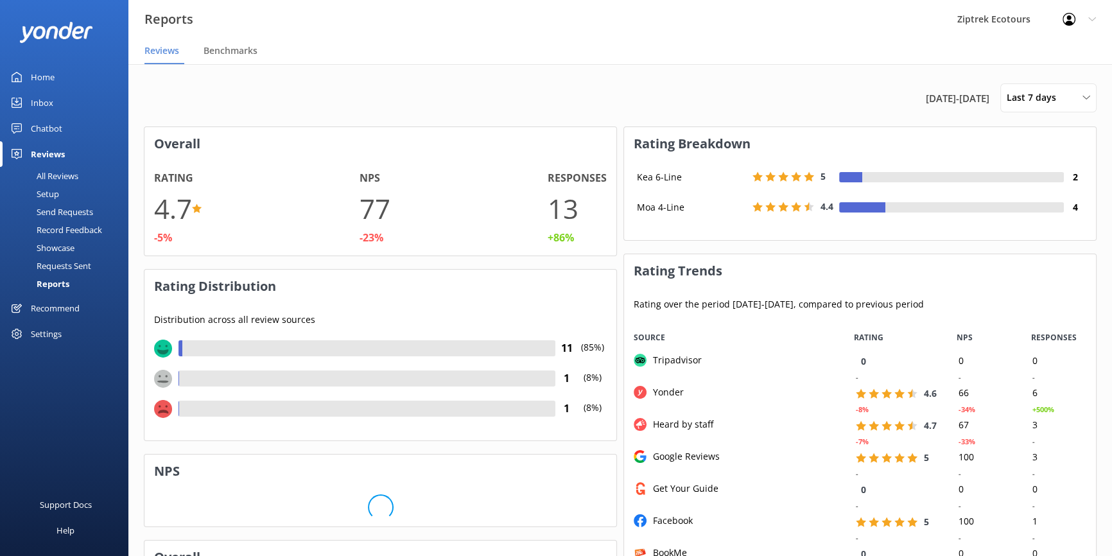
scroll to position [257, 462]
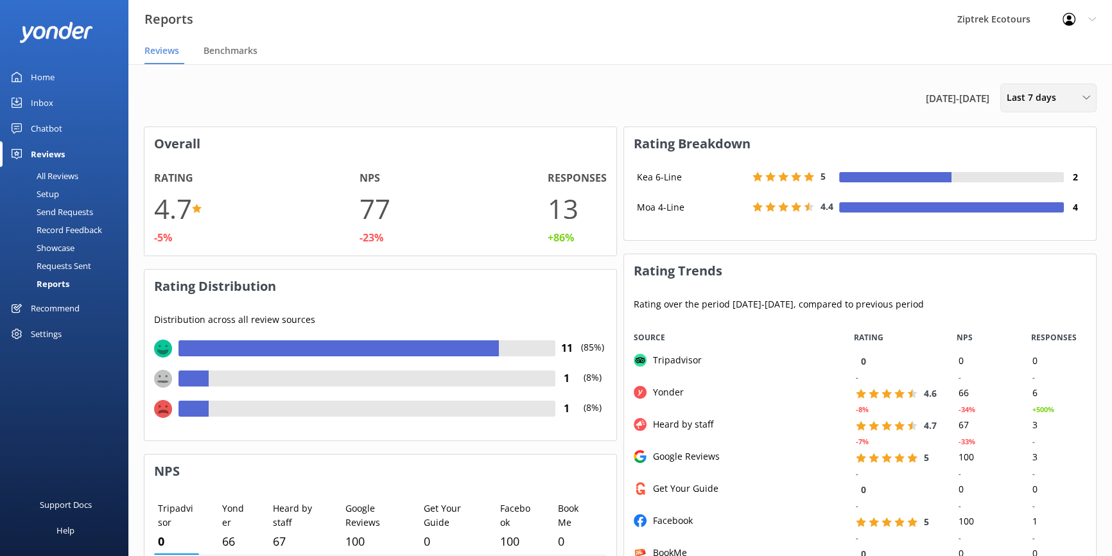
click at [1046, 93] on span "Last 7 days" at bounding box center [1035, 98] width 57 height 14
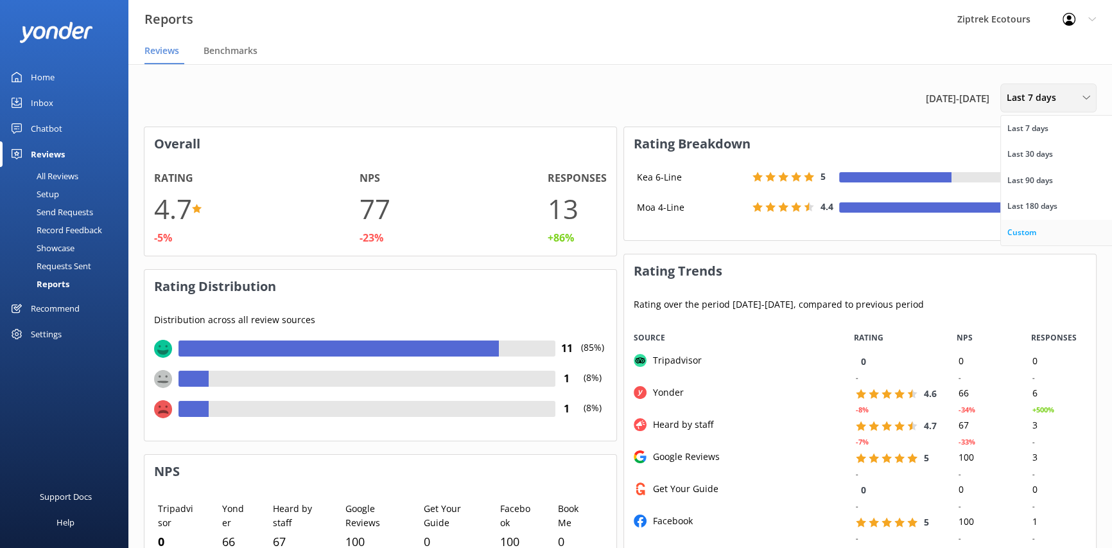
click at [1025, 229] on div "Custom" at bounding box center [1021, 232] width 29 height 13
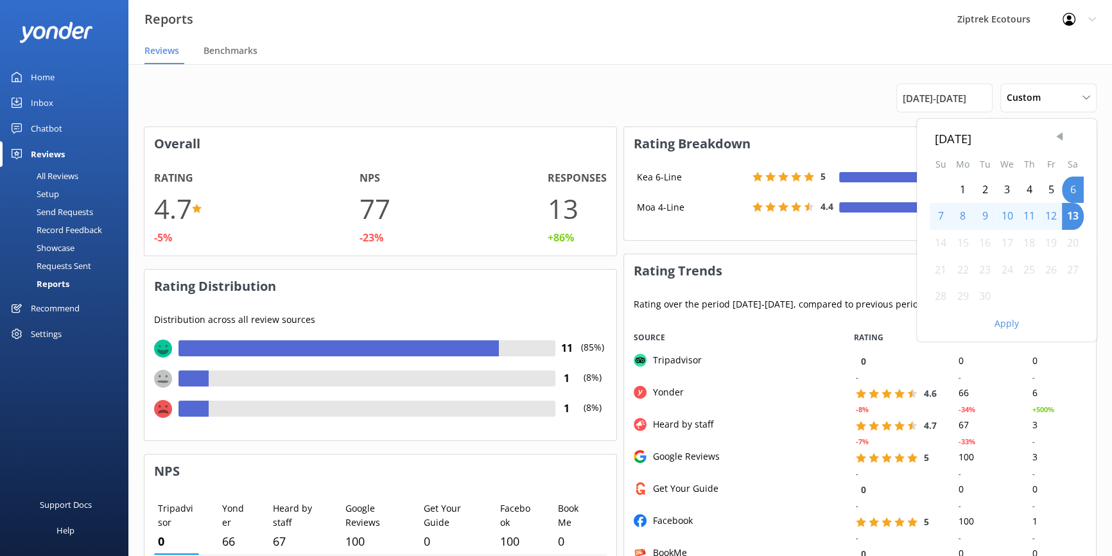
click at [1058, 136] on span "Previous Month" at bounding box center [1059, 136] width 13 height 13
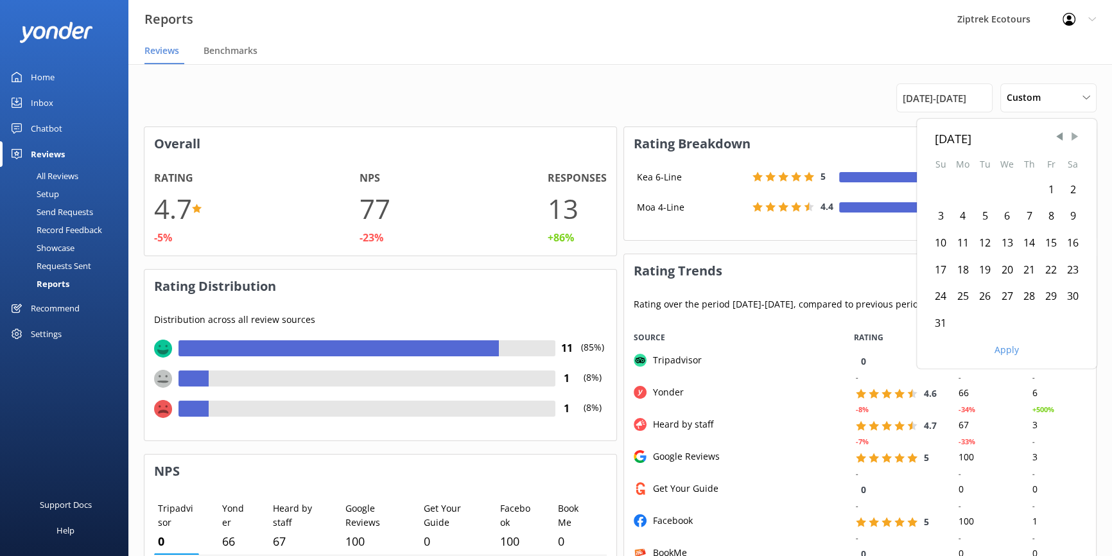
click at [1074, 137] on span "Next Month" at bounding box center [1074, 136] width 13 height 13
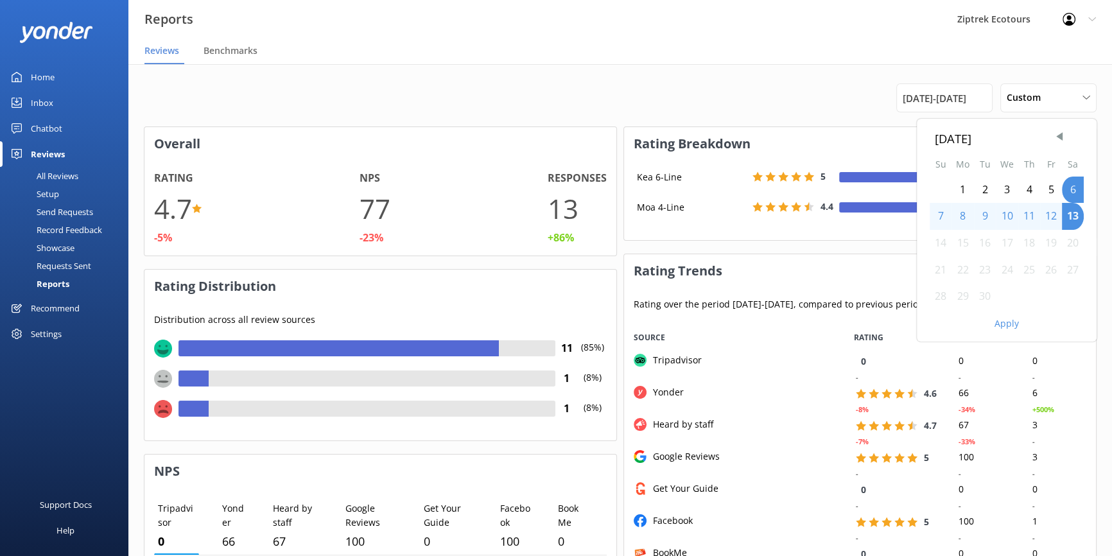
click at [961, 185] on div "1" at bounding box center [962, 190] width 22 height 27
click at [939, 216] on div "7" at bounding box center [941, 216] width 22 height 27
click at [1005, 326] on button "Apply" at bounding box center [1006, 323] width 24 height 9
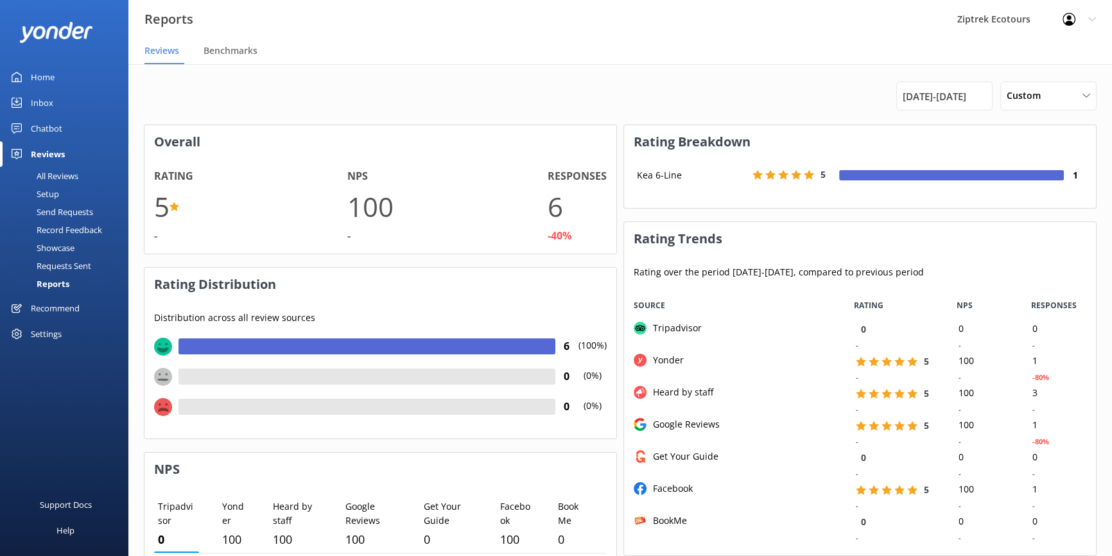
scroll to position [0, 0]
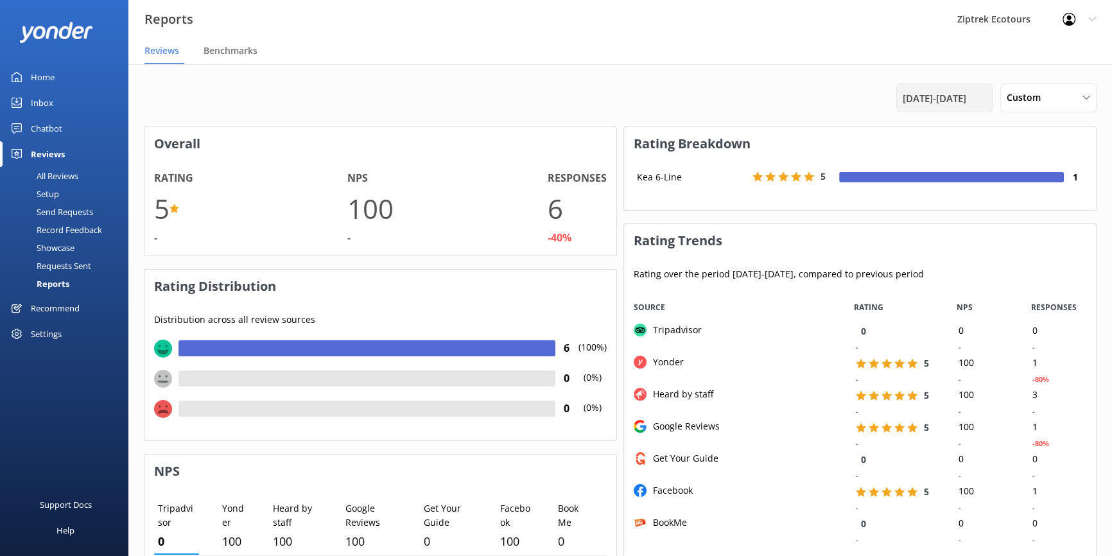
click at [906, 96] on span "[DATE] - [DATE]" at bounding box center [935, 98] width 64 height 15
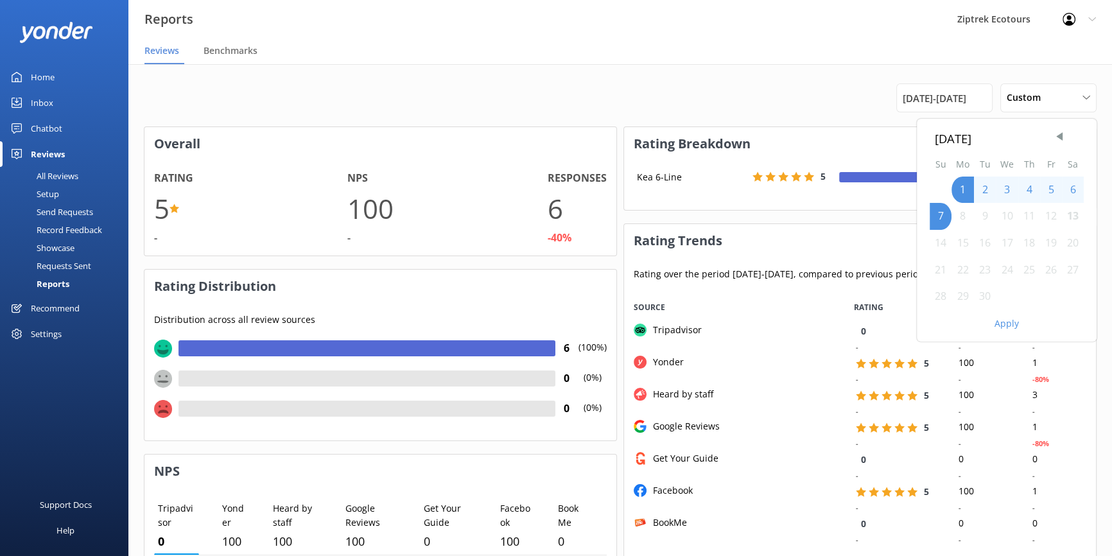
click at [1013, 328] on button "Apply" at bounding box center [1006, 323] width 24 height 9
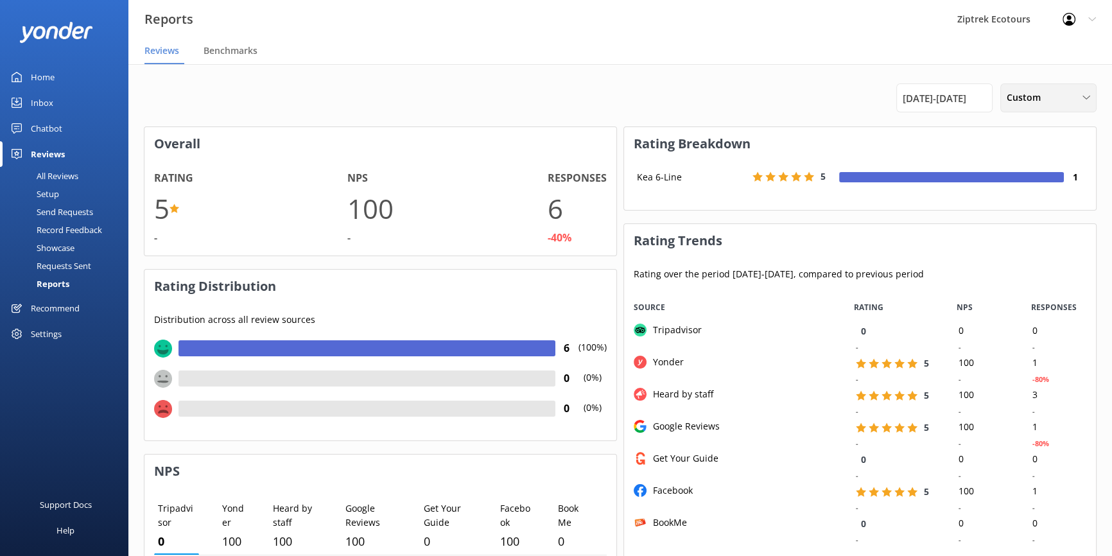
click at [1043, 97] on span "Custom" at bounding box center [1028, 98] width 42 height 14
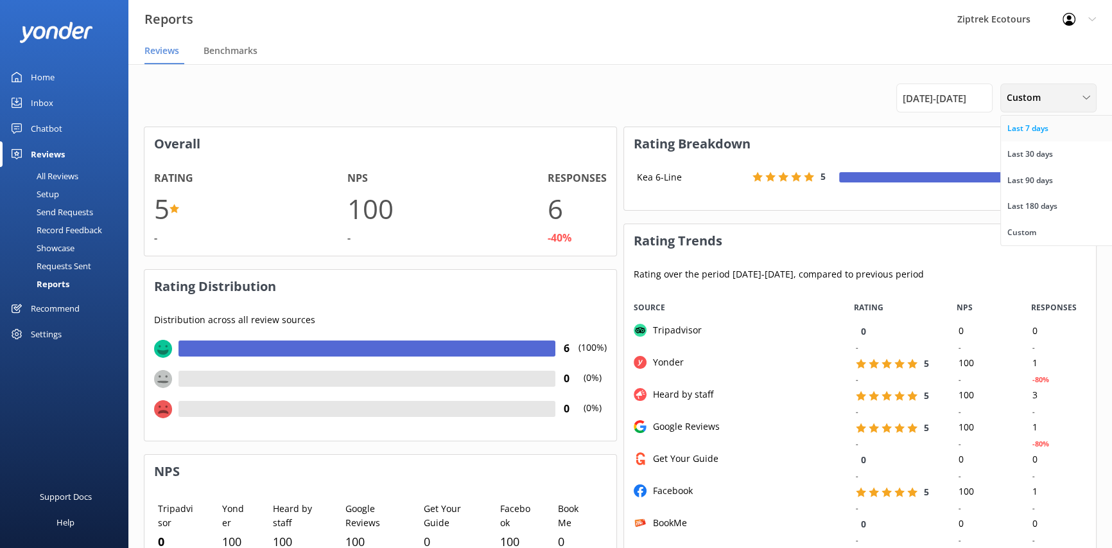
click at [1046, 130] on div "Last 7 days" at bounding box center [1027, 128] width 41 height 13
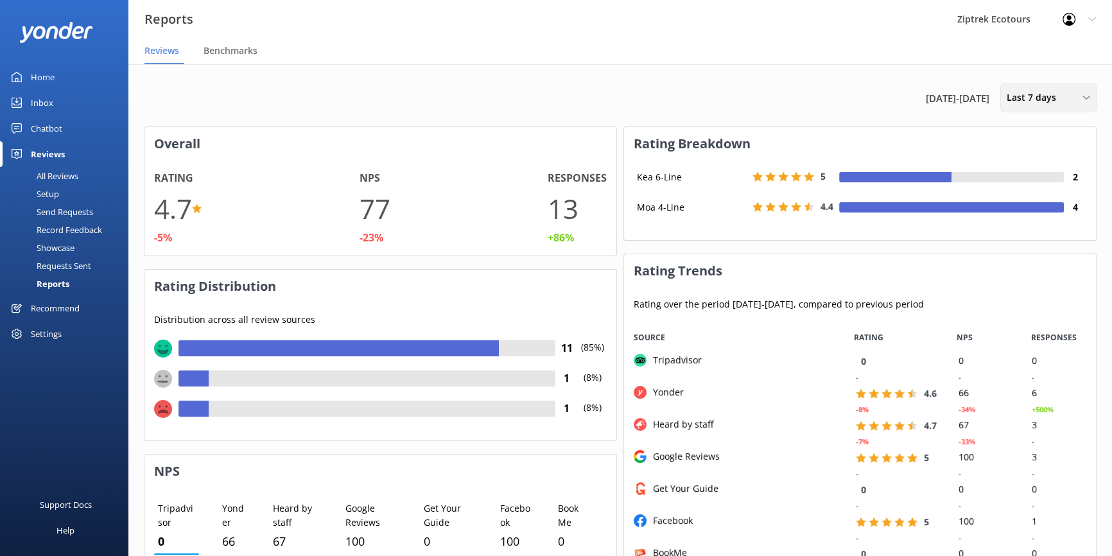
click at [1023, 92] on span "Last 7 days" at bounding box center [1035, 98] width 57 height 14
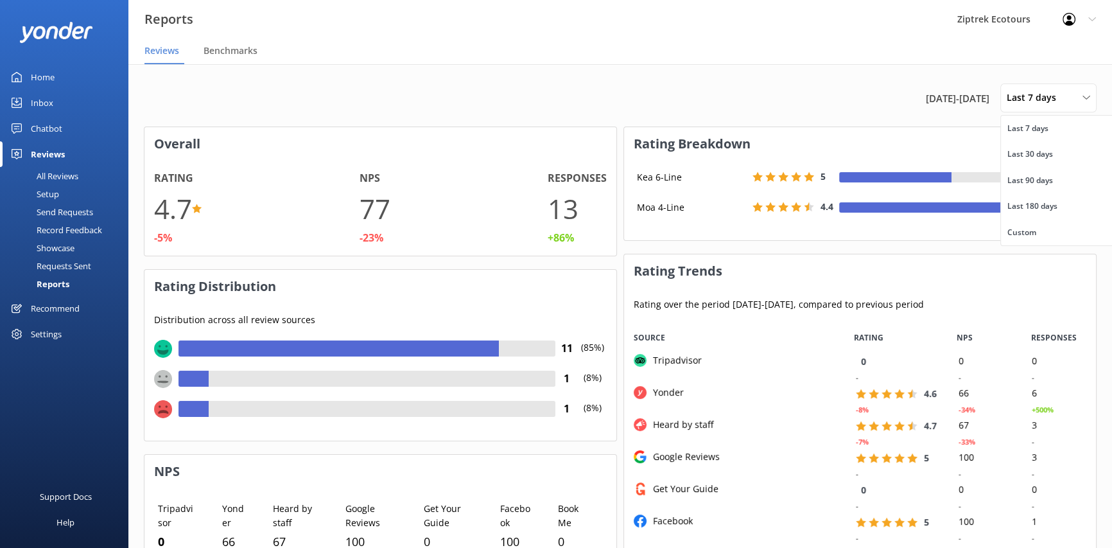
click at [972, 96] on span "[DATE] - [DATE]" at bounding box center [958, 98] width 64 height 15
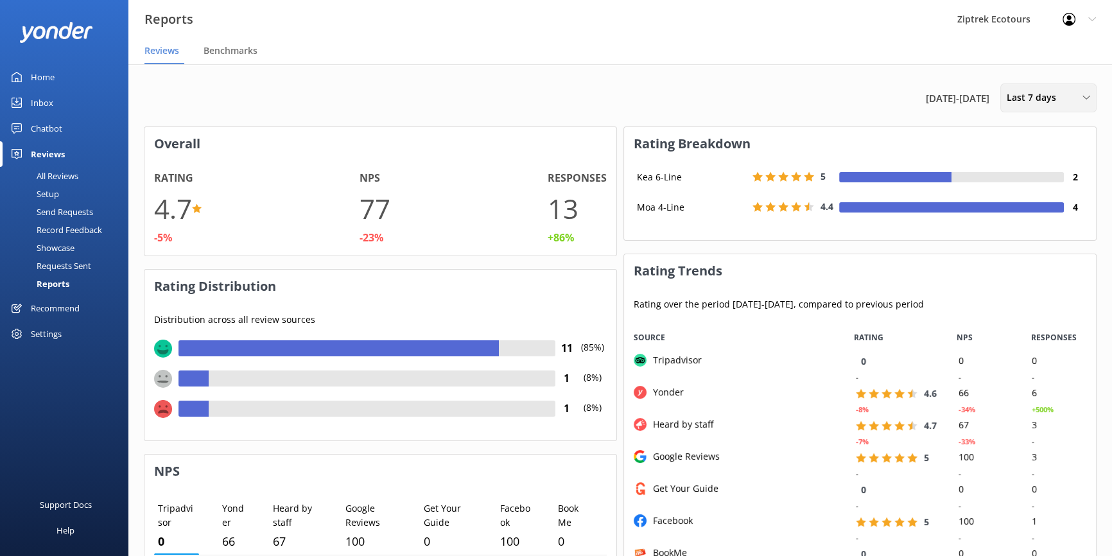
click at [1025, 96] on span "Last 7 days" at bounding box center [1035, 98] width 57 height 14
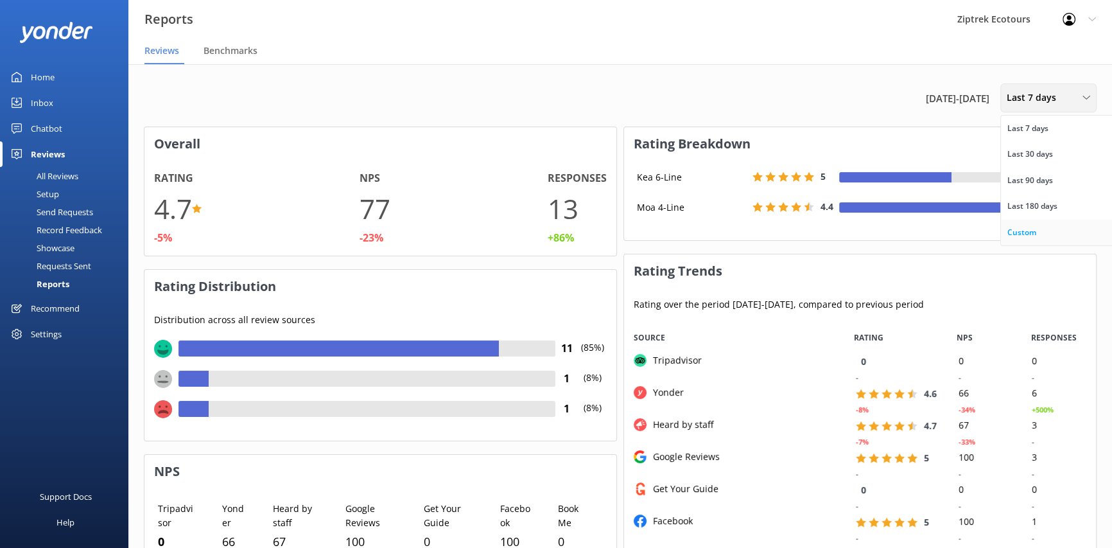
click at [1030, 234] on div "Custom" at bounding box center [1021, 232] width 29 height 13
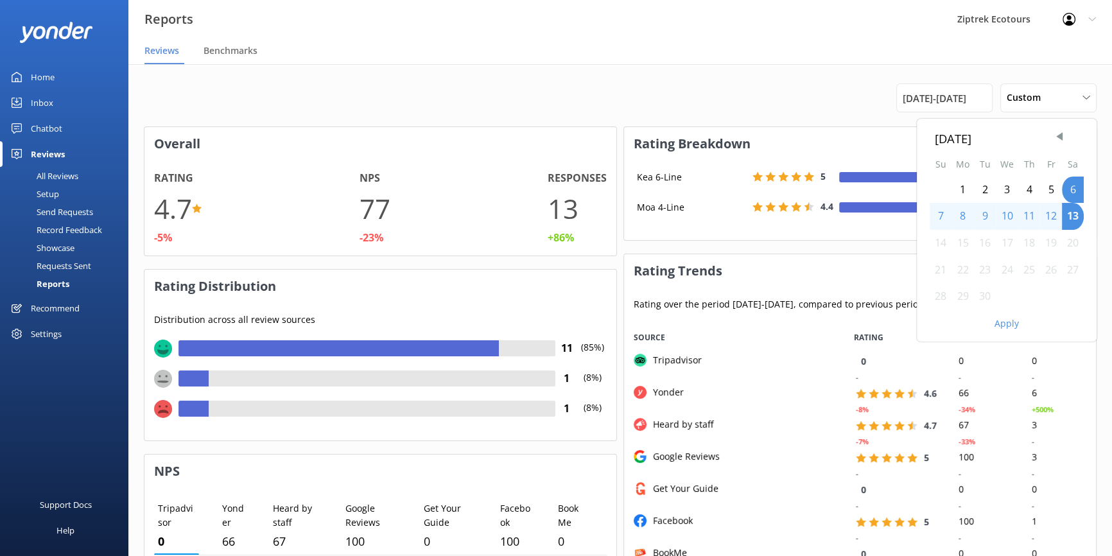
click at [970, 187] on div "1" at bounding box center [962, 190] width 22 height 27
click at [944, 217] on div "7" at bounding box center [941, 216] width 22 height 27
click at [1017, 332] on div "[DATE] Su Mo Tu We Th Fr Sa 1 2 3 4 5 6 7 8 9 10 11 12 13 14 15 16 17 18 19 20 …" at bounding box center [1007, 230] width 180 height 223
click at [1009, 324] on button "Apply" at bounding box center [1006, 323] width 24 height 9
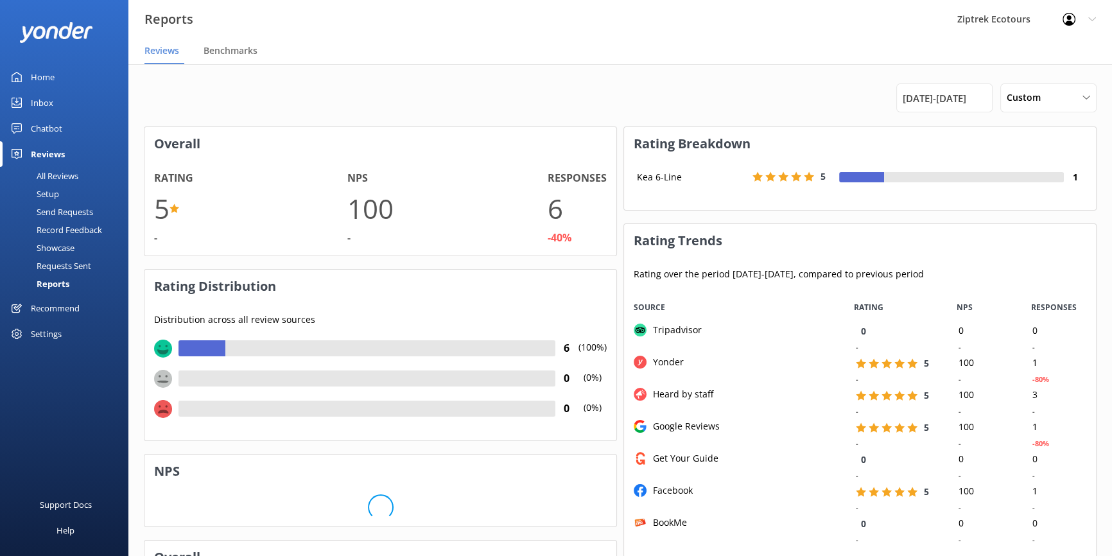
scroll to position [257, 462]
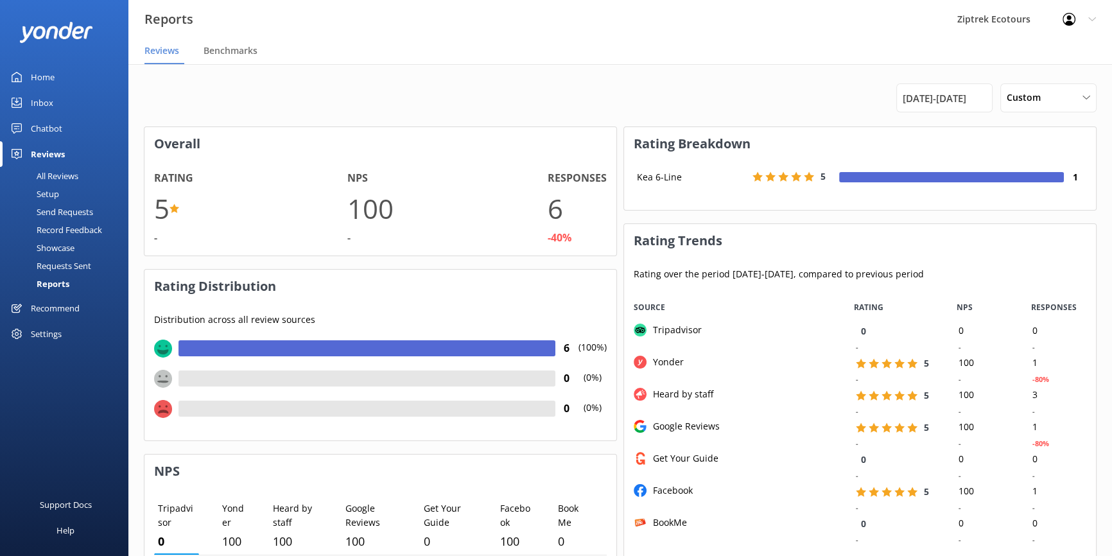
drag, startPoint x: 684, startPoint y: 164, endPoint x: 1079, endPoint y: 184, distance: 395.3
click at [1079, 184] on div "Kea 6-Line 5 1" at bounding box center [860, 184] width 472 height 49
click at [1079, 184] on h4 "1" at bounding box center [1075, 177] width 22 height 14
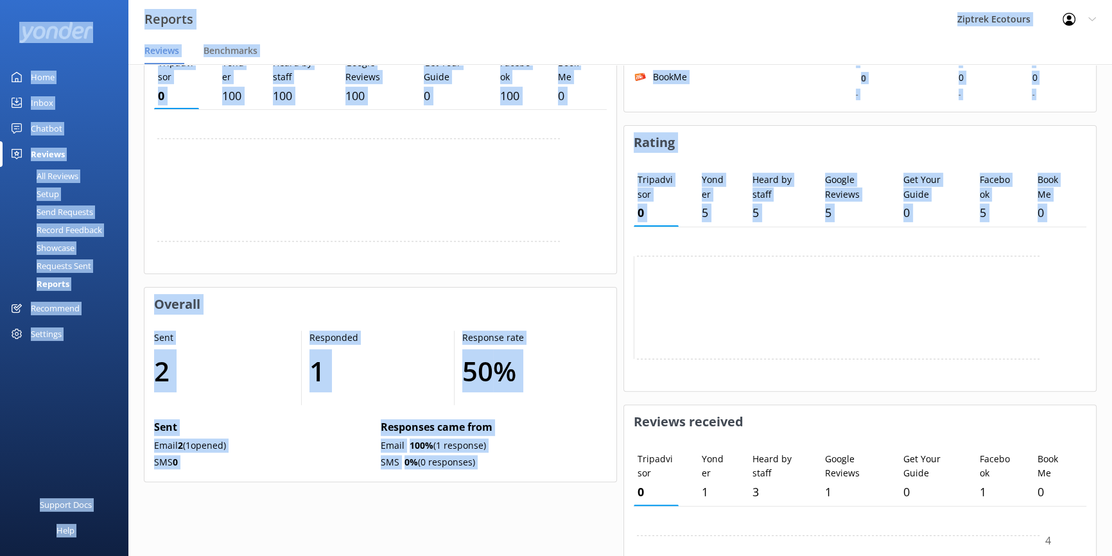
scroll to position [597, 0]
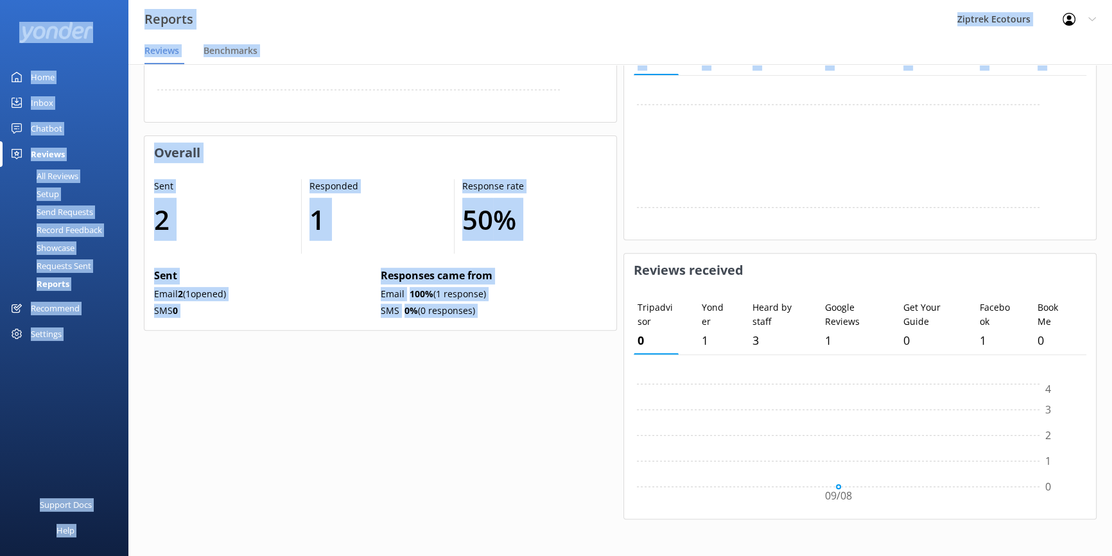
drag, startPoint x: 143, startPoint y: 17, endPoint x: 499, endPoint y: 392, distance: 517.2
click at [496, 390] on div "Overall Rating 5 - NPS 100 - Responses 6 -40% Rating Distribution Distribution …" at bounding box center [380, 30] width 473 height 1003
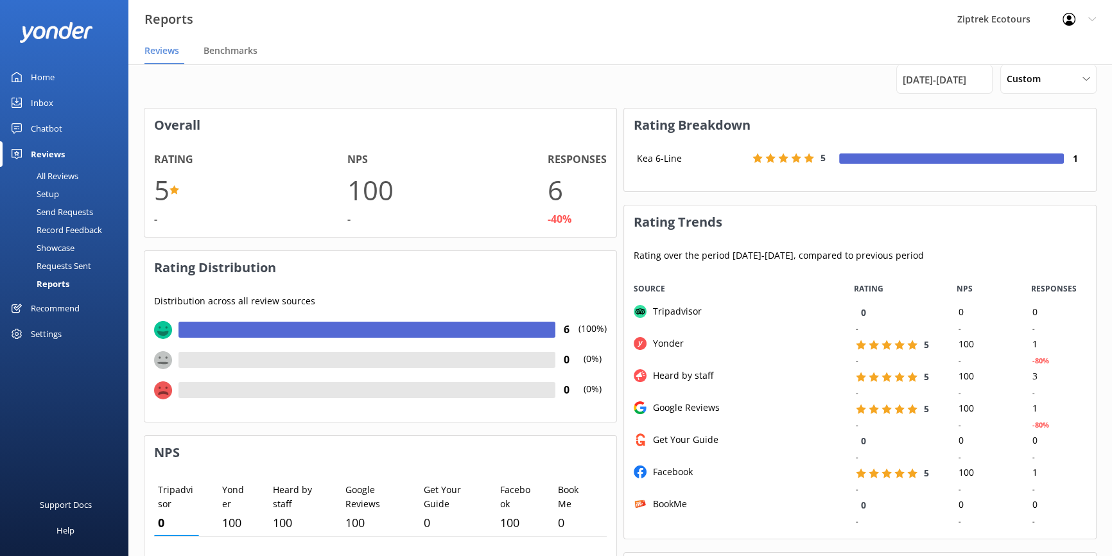
scroll to position [0, 0]
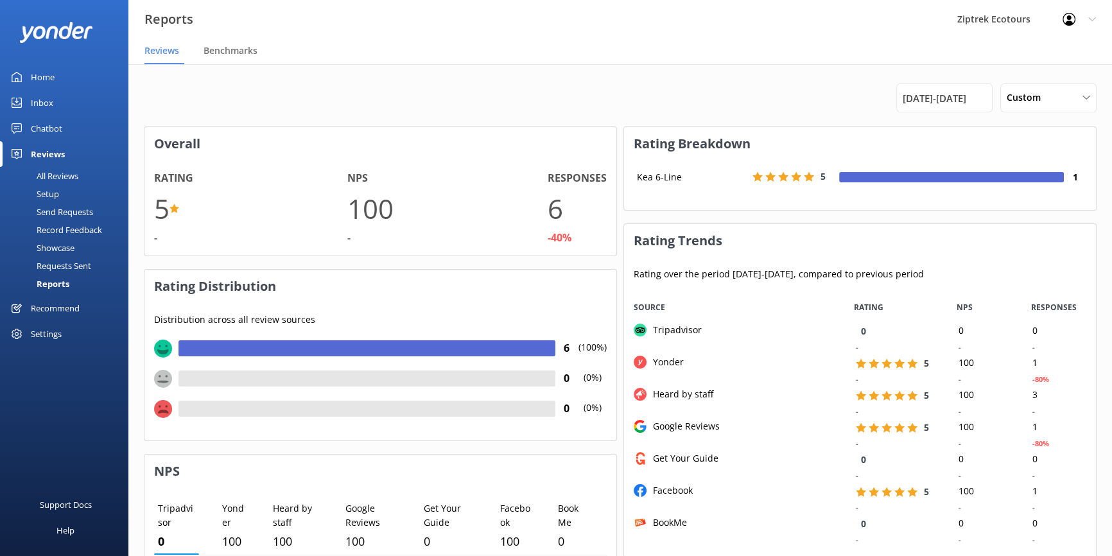
click at [51, 173] on div "All Reviews" at bounding box center [43, 176] width 71 height 18
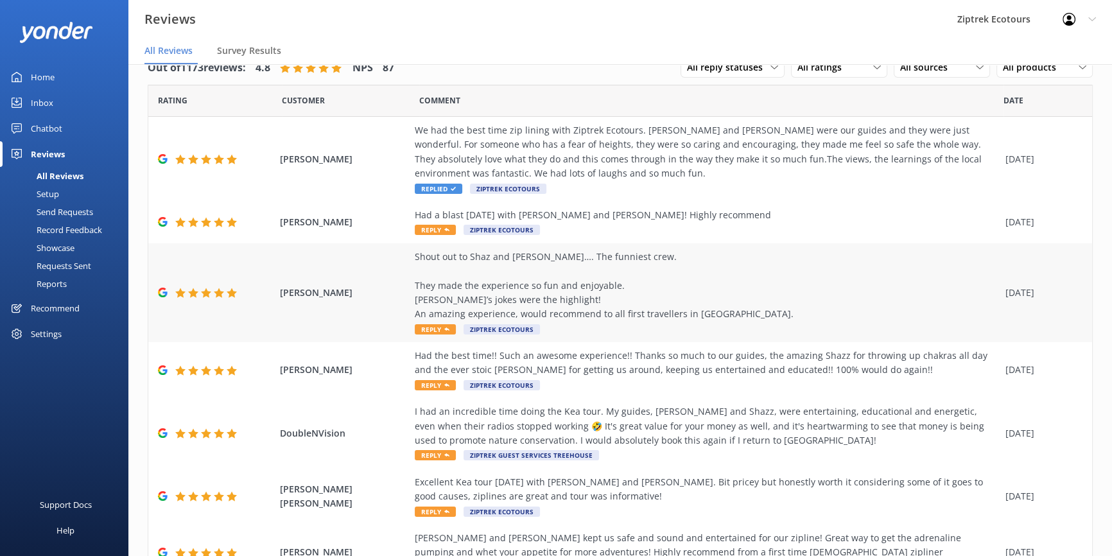
click at [433, 330] on span "Reply" at bounding box center [435, 329] width 41 height 10
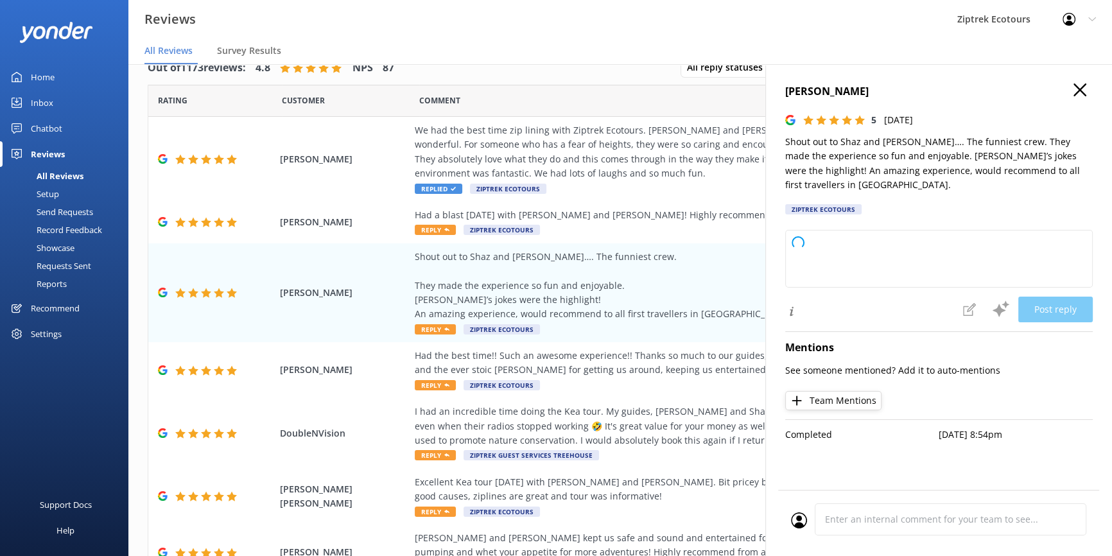
click at [1084, 94] on use "button" at bounding box center [1079, 89] width 13 height 13
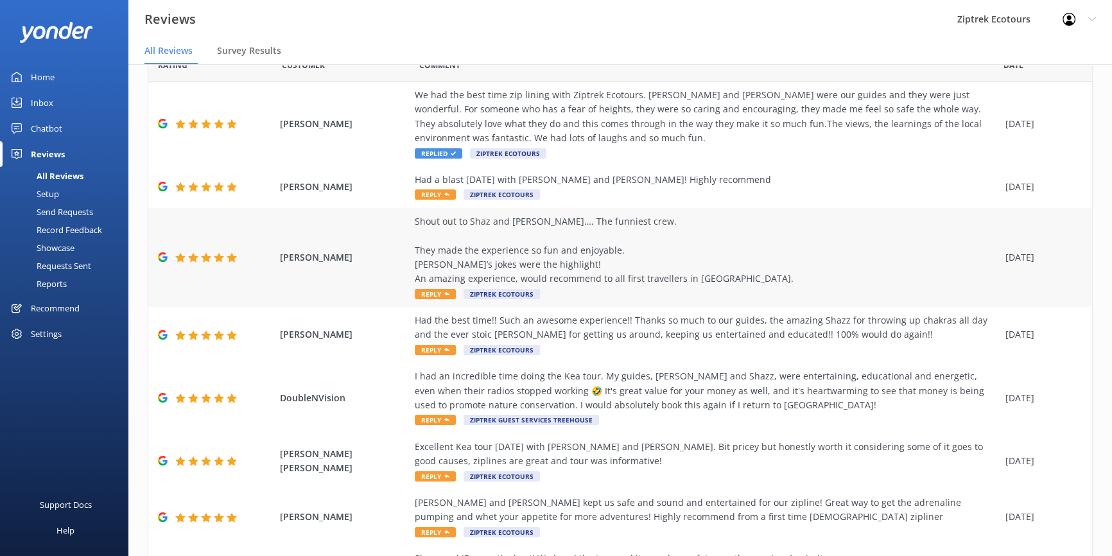
scroll to position [42, 0]
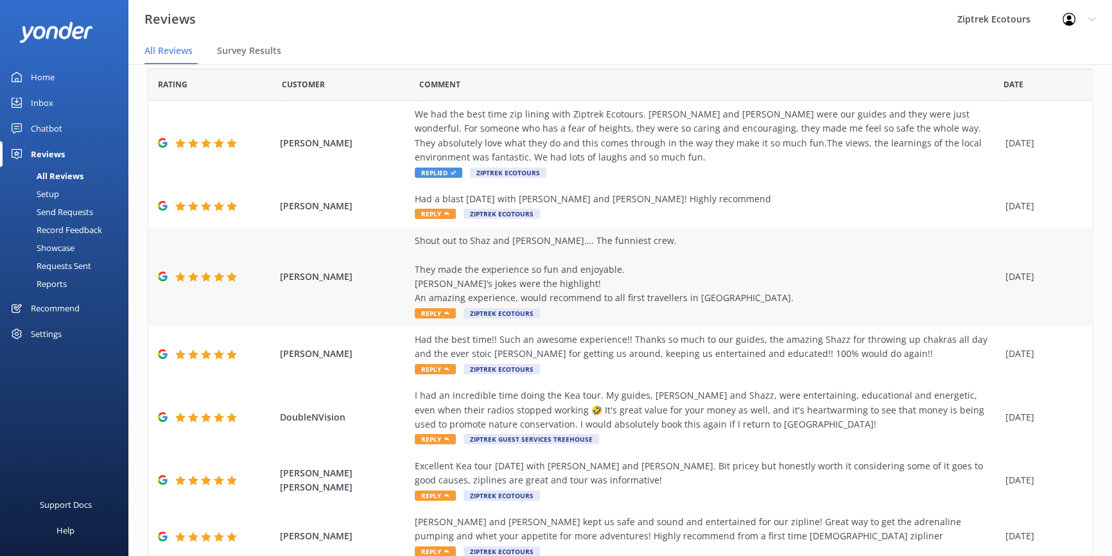
click at [415, 315] on span "Reply" at bounding box center [435, 313] width 41 height 10
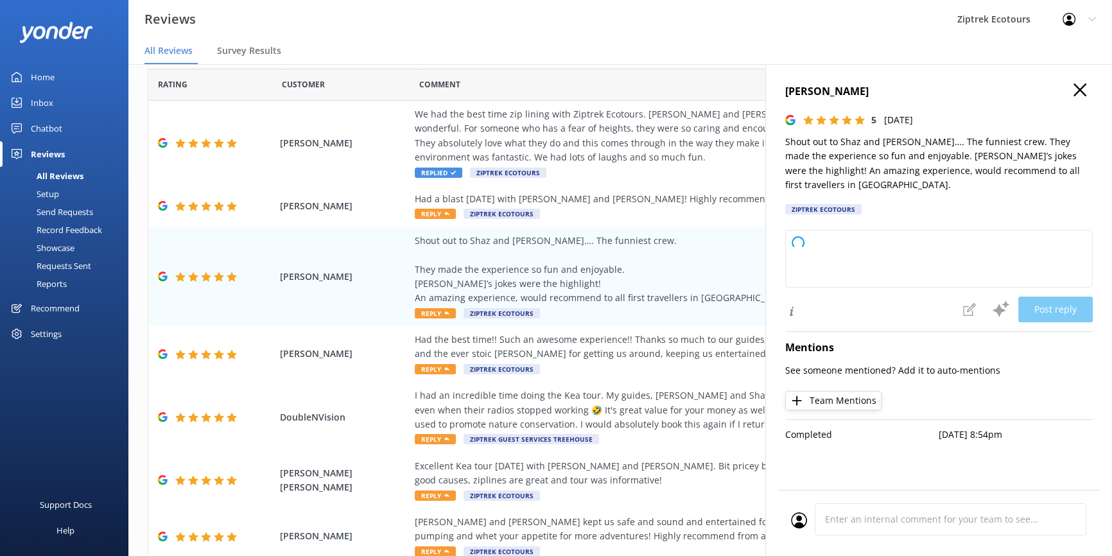
click at [1080, 92] on icon "button" at bounding box center [1079, 89] width 13 height 13
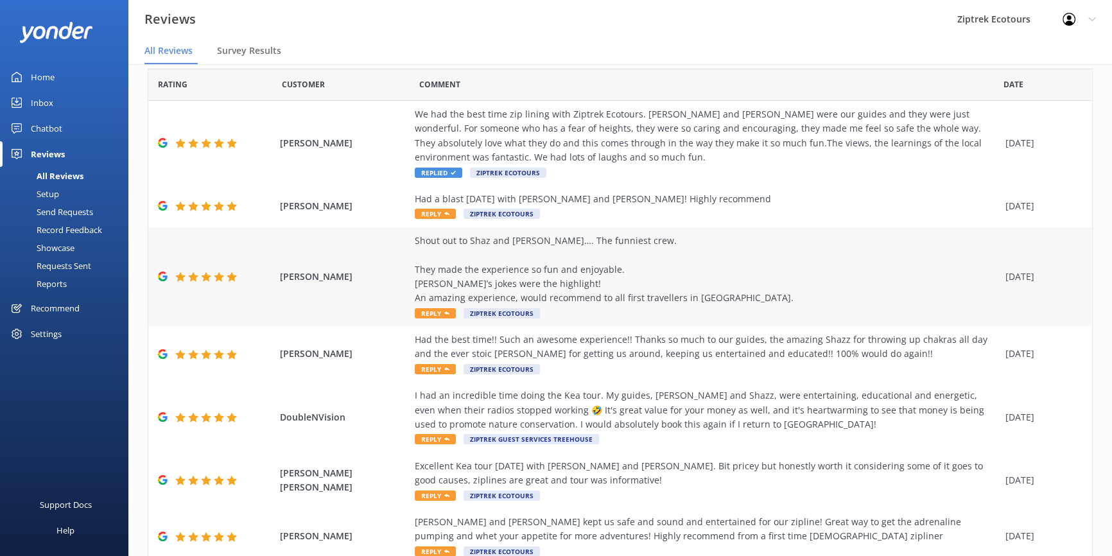
scroll to position [0, 0]
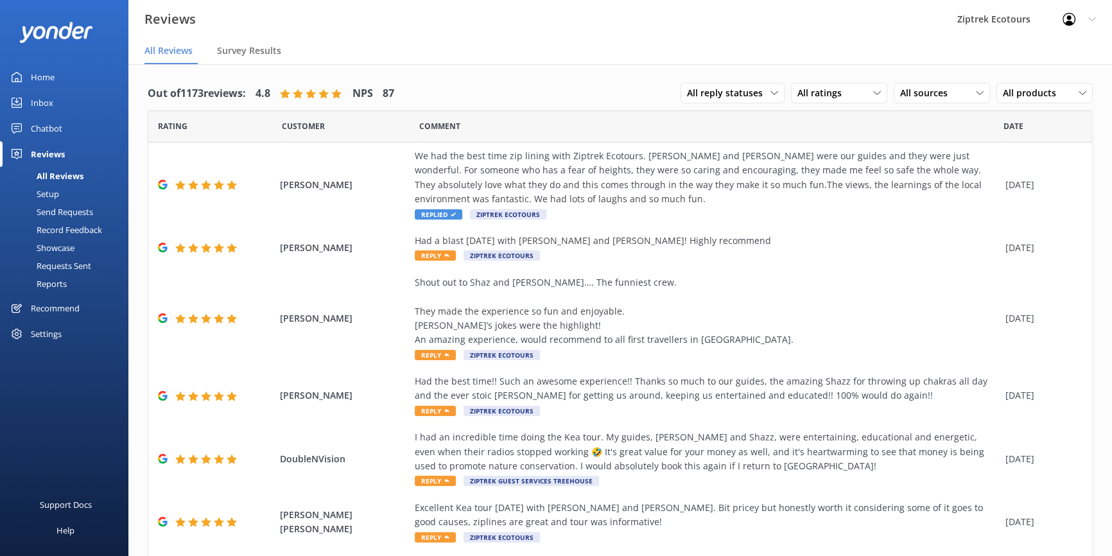
click at [186, 51] on span "All Reviews" at bounding box center [168, 50] width 48 height 13
click at [155, 51] on span "All Reviews" at bounding box center [168, 50] width 48 height 13
click at [52, 172] on div "All Reviews" at bounding box center [46, 176] width 76 height 18
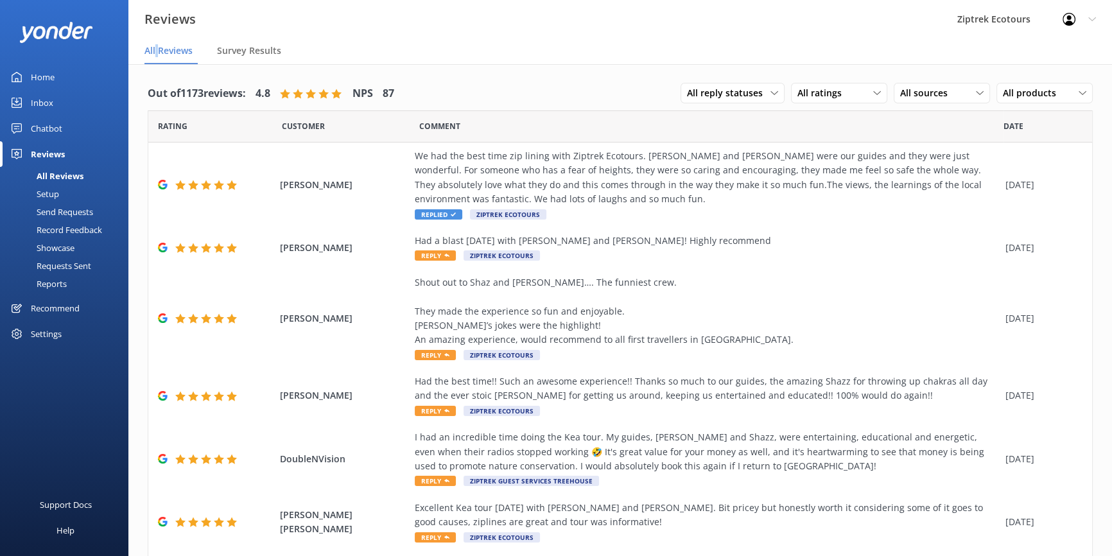
click at [56, 177] on div "All Reviews" at bounding box center [46, 176] width 76 height 18
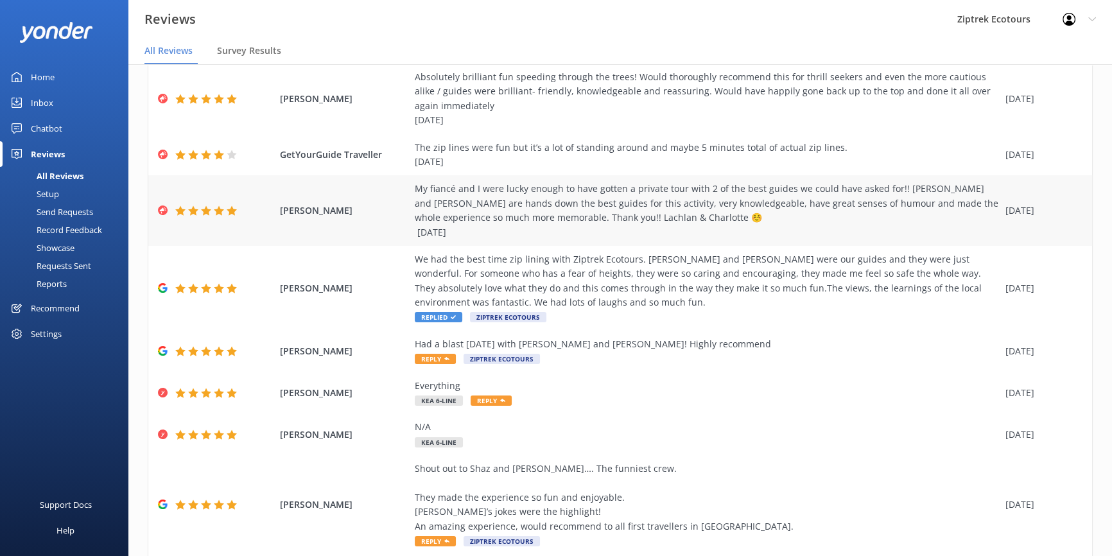
scroll to position [116, 0]
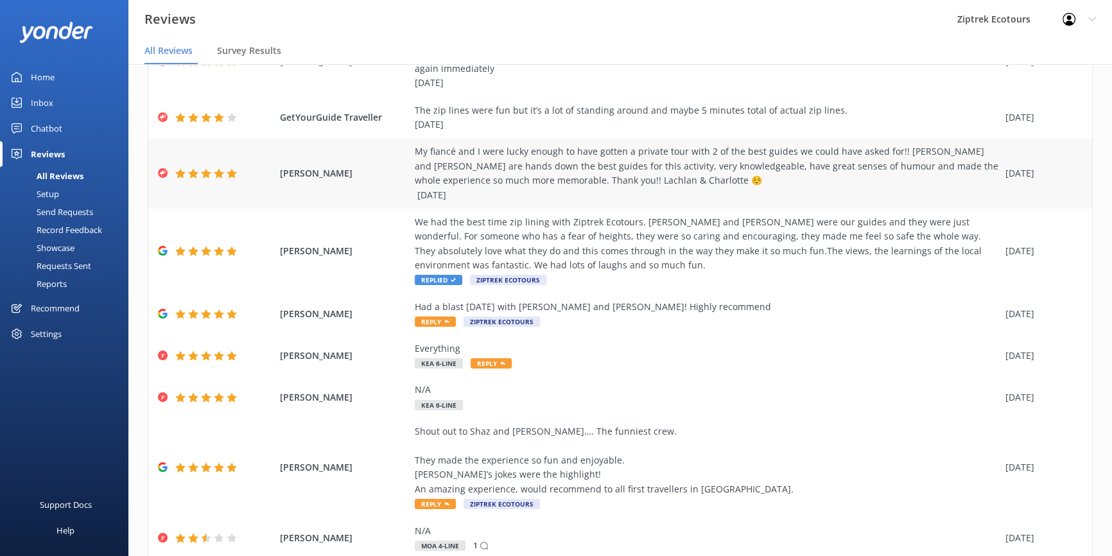
click at [671, 166] on div "My fiancé and I were lucky enough to have gotten a private tour with 2 of the b…" at bounding box center [707, 173] width 584 height 58
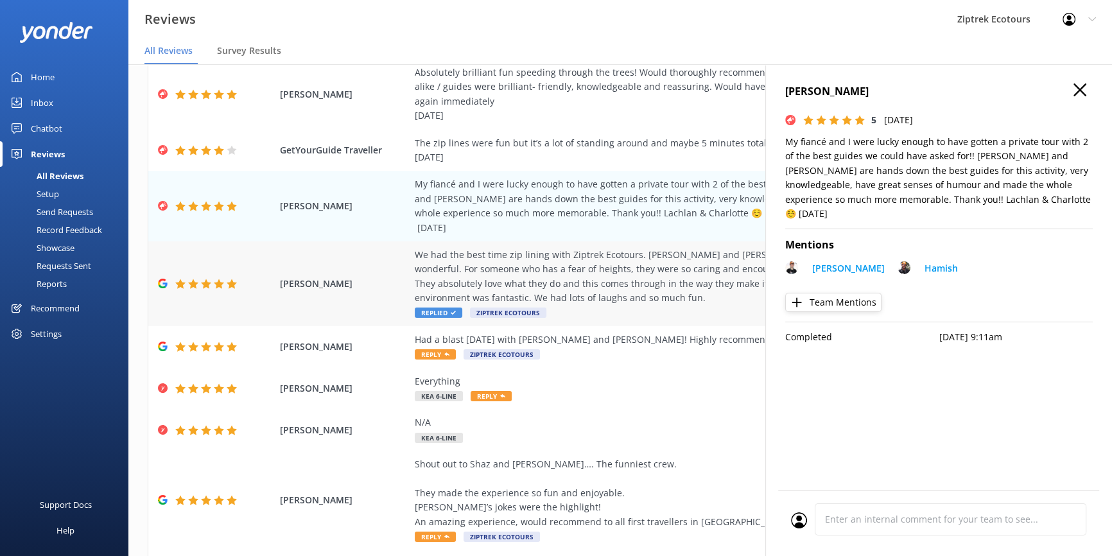
scroll to position [0, 0]
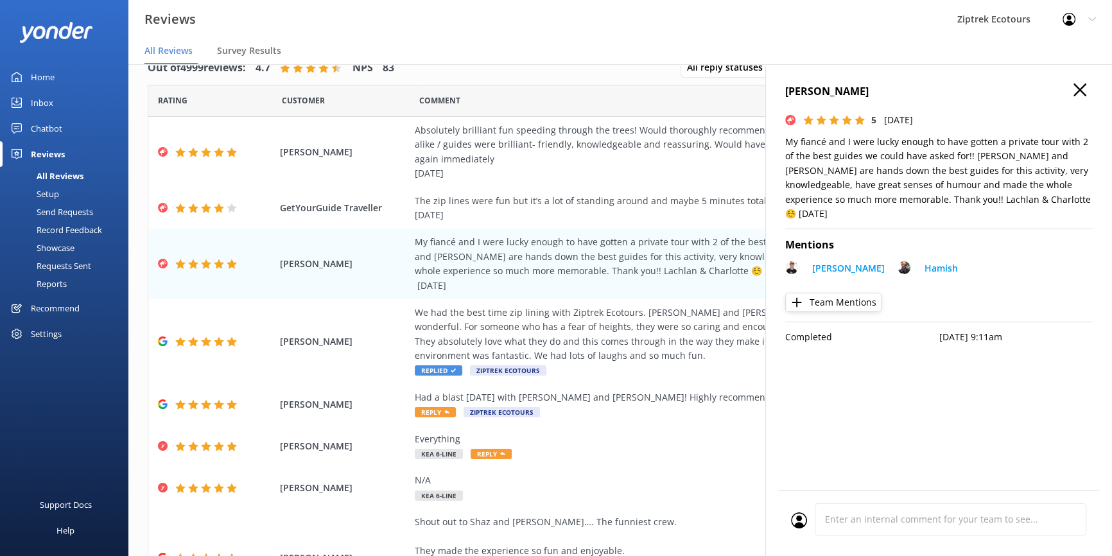
click at [1077, 87] on use "button" at bounding box center [1079, 89] width 13 height 13
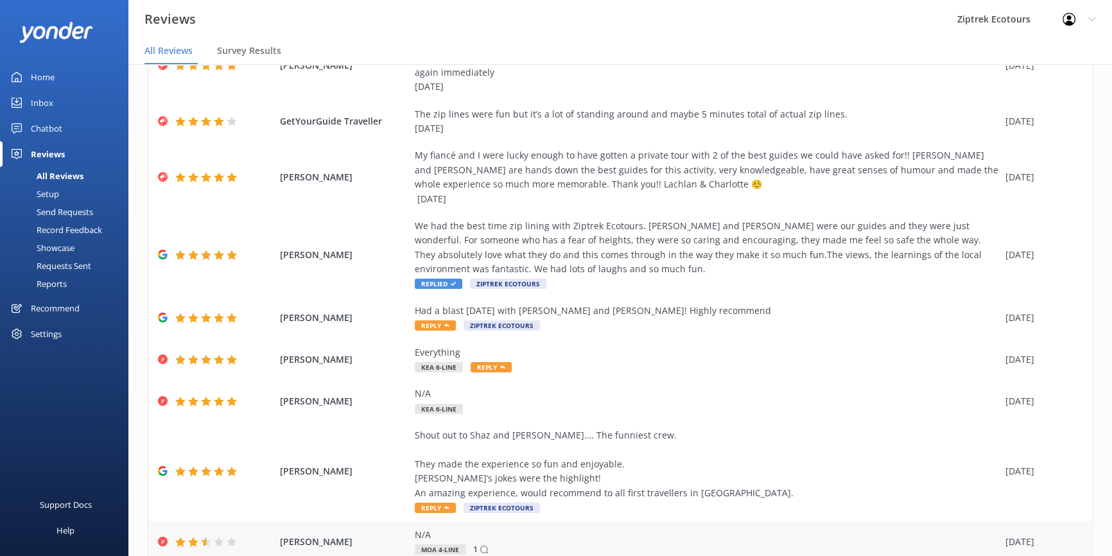
scroll to position [203, 0]
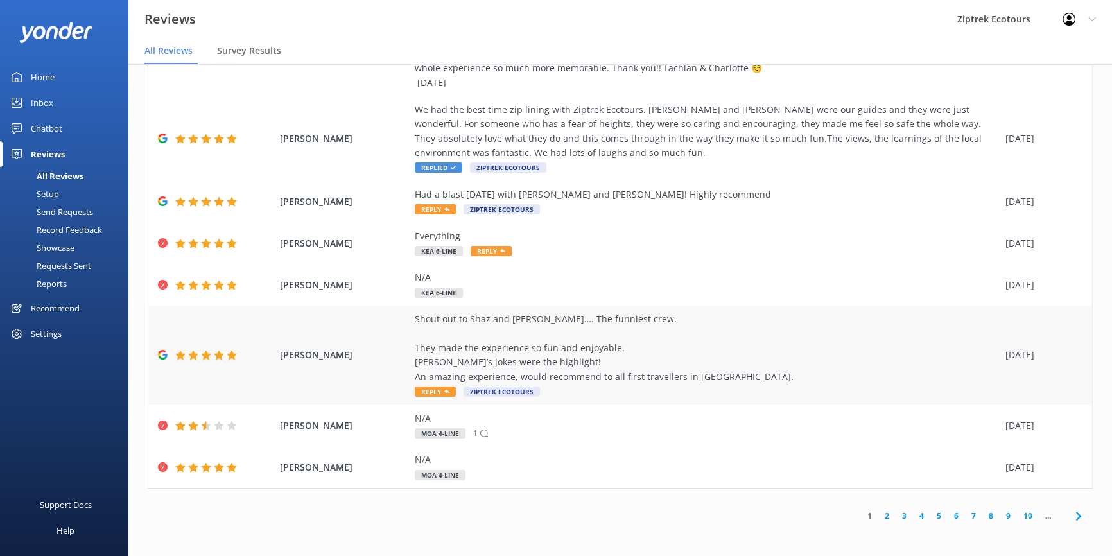
click at [430, 390] on span "Reply" at bounding box center [435, 391] width 41 height 10
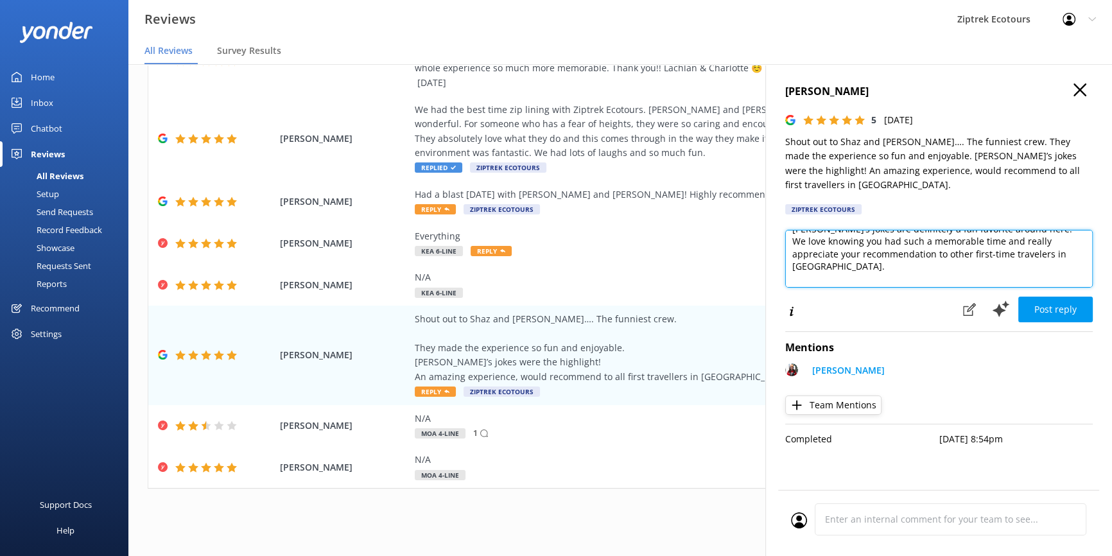
scroll to position [94, 0]
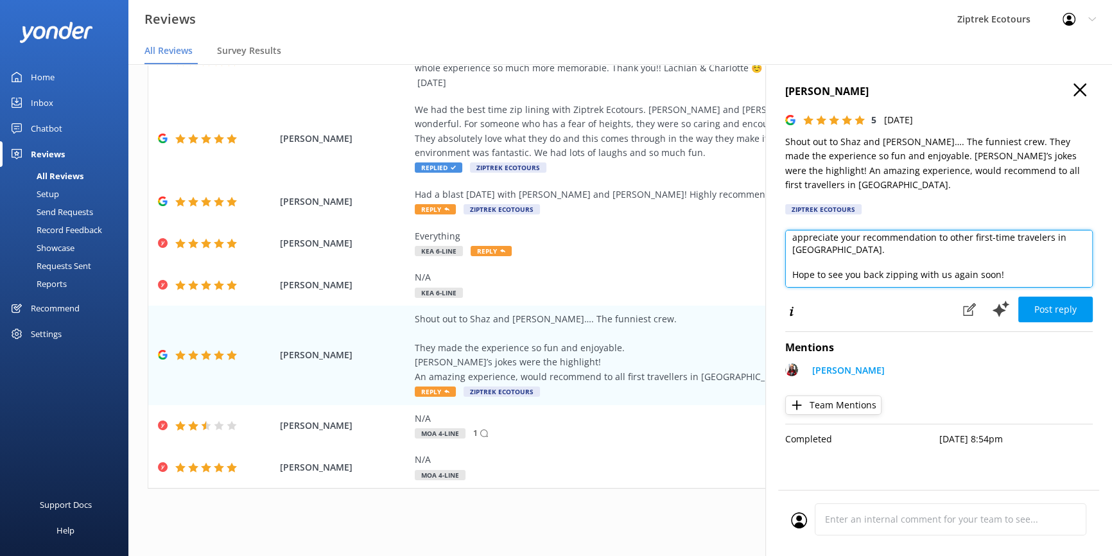
drag, startPoint x: 1011, startPoint y: 248, endPoint x: 770, endPoint y: 247, distance: 240.1
click at [770, 247] on div "Ibrahim Kabbout 5 Wed, 10th Sep 2025 Shout out to Shaz and Ben…. The funniest c…" at bounding box center [938, 342] width 347 height 556
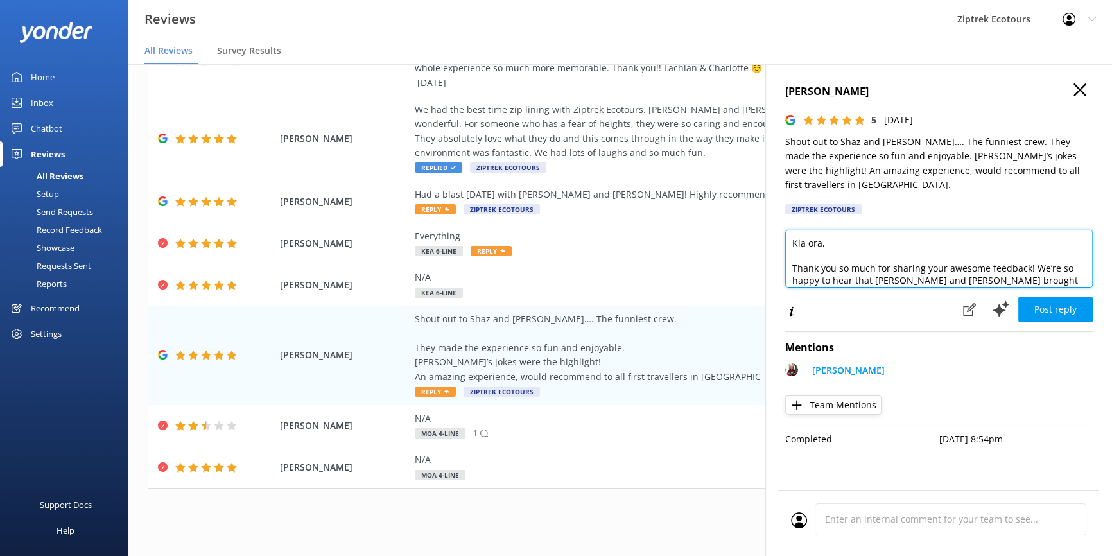
scroll to position [0, 0]
click at [820, 230] on textarea "Kia ora, Thank you so much for sharing your awesome feedback! We’re so happy to…" at bounding box center [939, 259] width 308 height 58
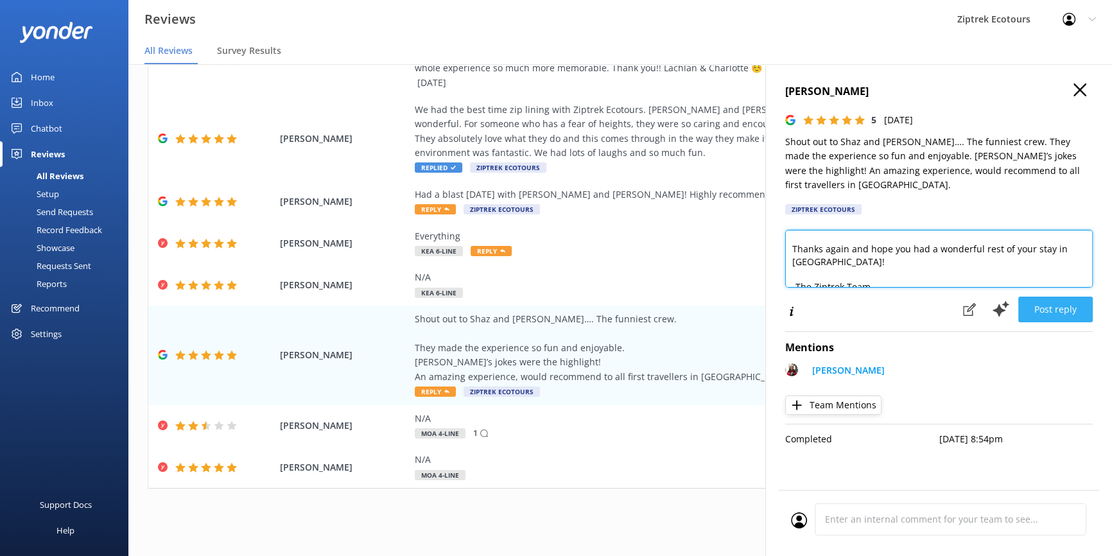
type textarea "Kia ora Ibrahim, Thank you so much for sharing your awesome feedback! We’re so …"
click at [1066, 297] on button "Post reply" at bounding box center [1055, 310] width 74 height 26
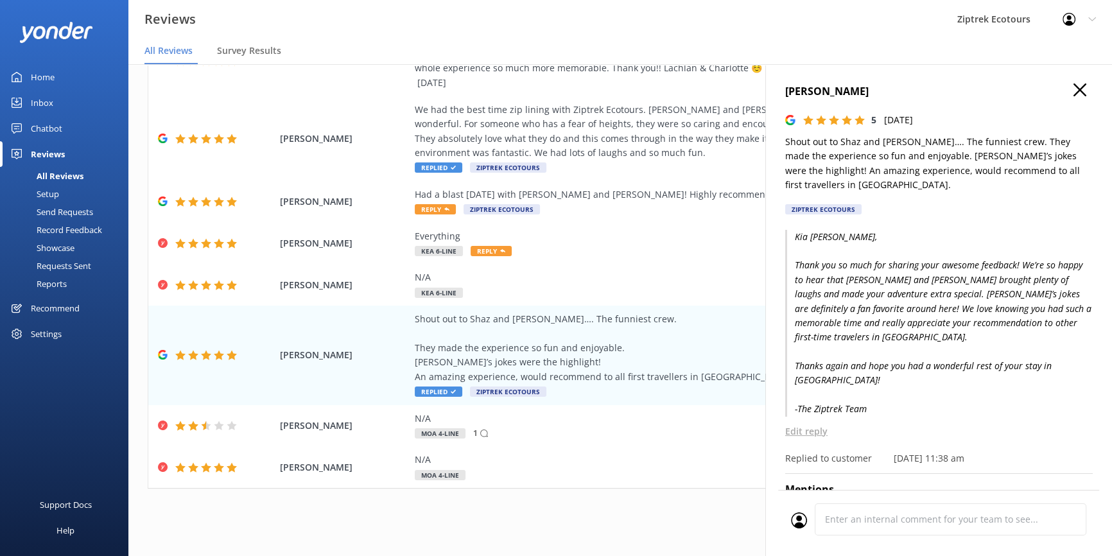
click at [1073, 88] on icon "button" at bounding box center [1079, 89] width 13 height 13
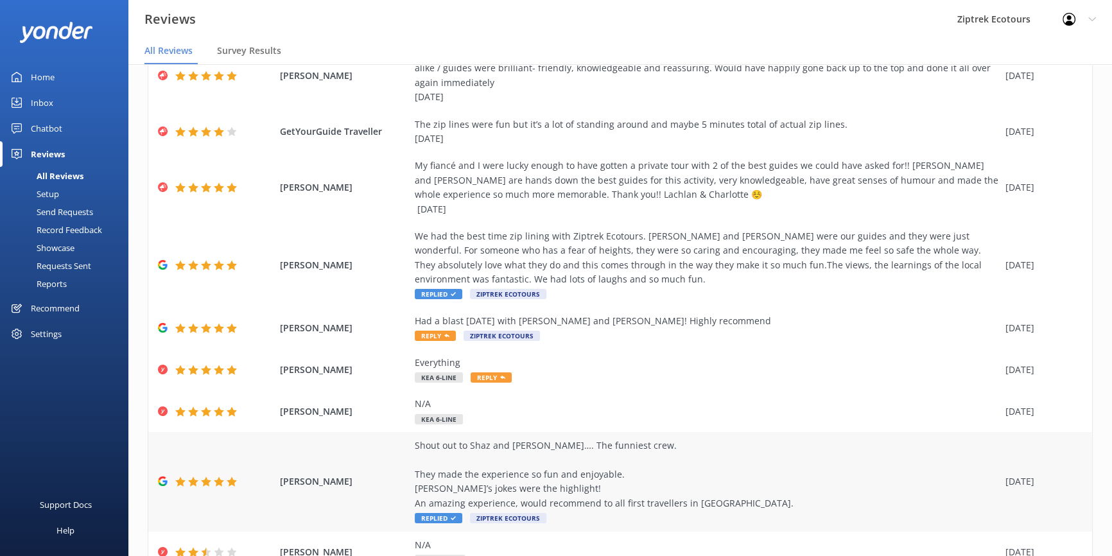
scroll to position [0, 0]
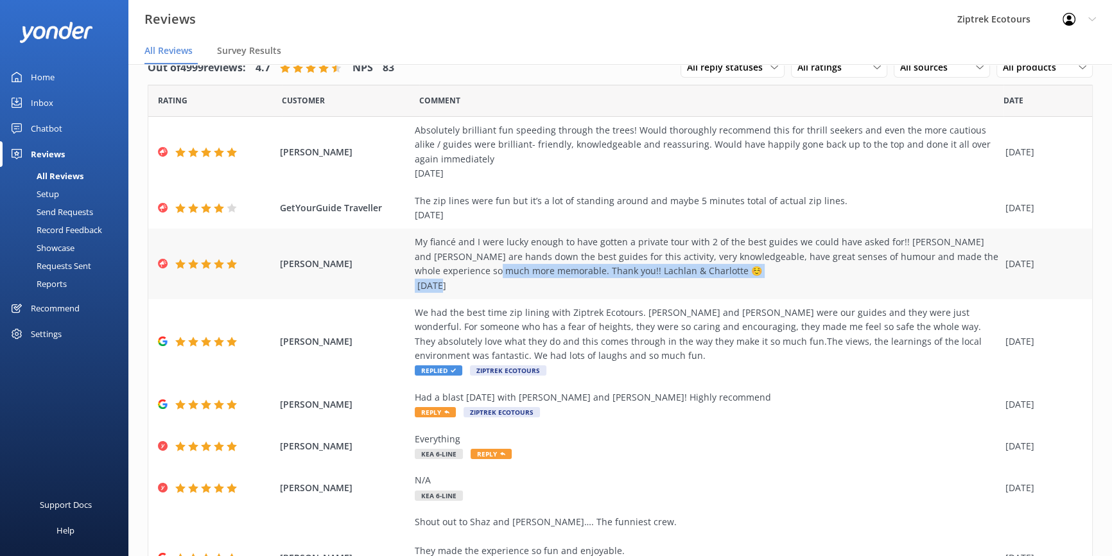
drag, startPoint x: 501, startPoint y: 284, endPoint x: 440, endPoint y: 272, distance: 61.6
click at [440, 272] on div "My fiancé and I were lucky enough to have gotten a private tour with 2 of the b…" at bounding box center [707, 264] width 584 height 58
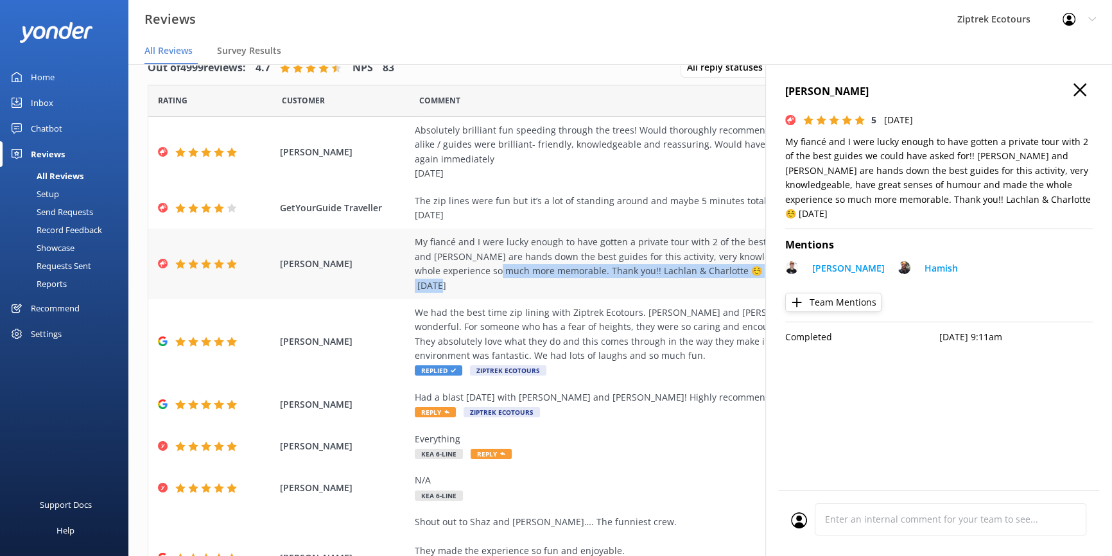
click at [676, 265] on div "My fiancé and I were lucky enough to have gotten a private tour with 2 of the b…" at bounding box center [707, 264] width 584 height 58
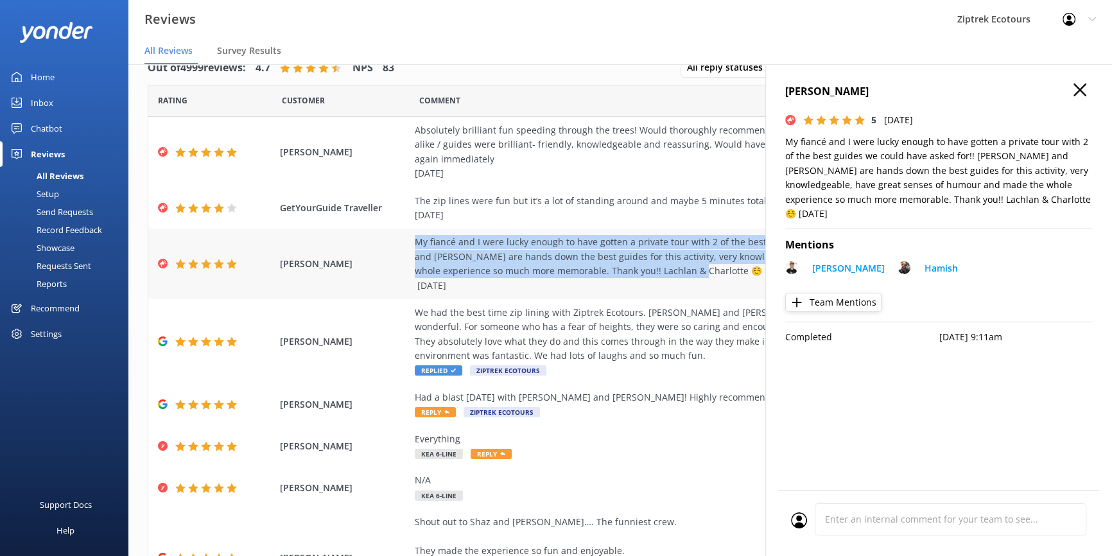
drag, startPoint x: 652, startPoint y: 266, endPoint x: 406, endPoint y: 246, distance: 247.4
click at [406, 246] on div "Charlotte K TripAdvisor My fiancé and I were lucky enough to have gotten a priv…" at bounding box center [620, 264] width 944 height 71
copy div "My fiancé and I were lucky enough to have gotten a private tour with 2 of the b…"
click at [1079, 96] on icon "button" at bounding box center [1079, 89] width 13 height 13
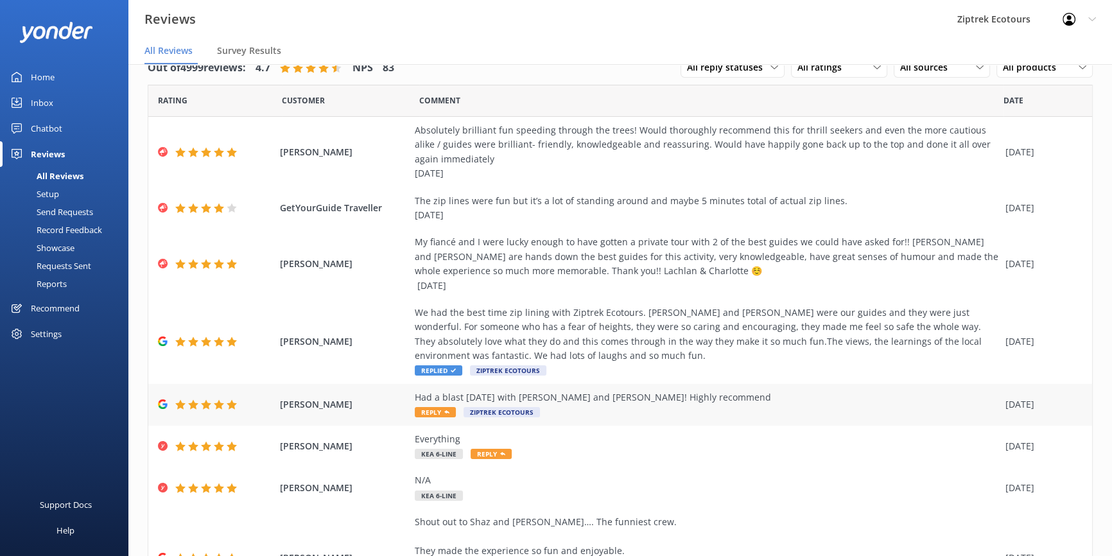
click at [717, 392] on div "Had a blast [DATE] with [PERSON_NAME] and [PERSON_NAME]! Highly recommend" at bounding box center [707, 397] width 584 height 14
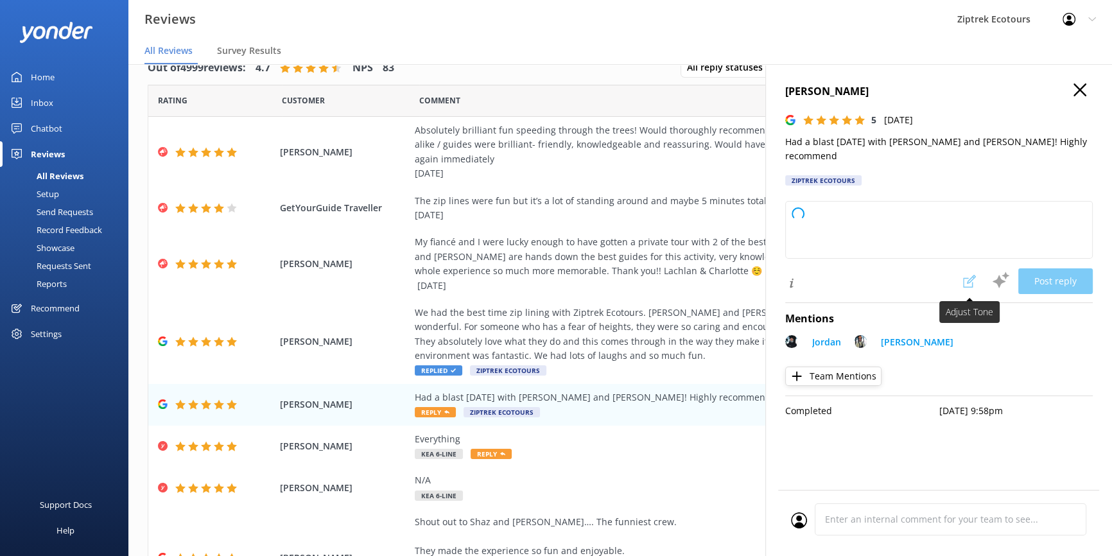
click at [971, 268] on span at bounding box center [969, 281] width 28 height 26
type textarea "Kia ora, Thank you so much for taking the time to leave us this awesome review!…"
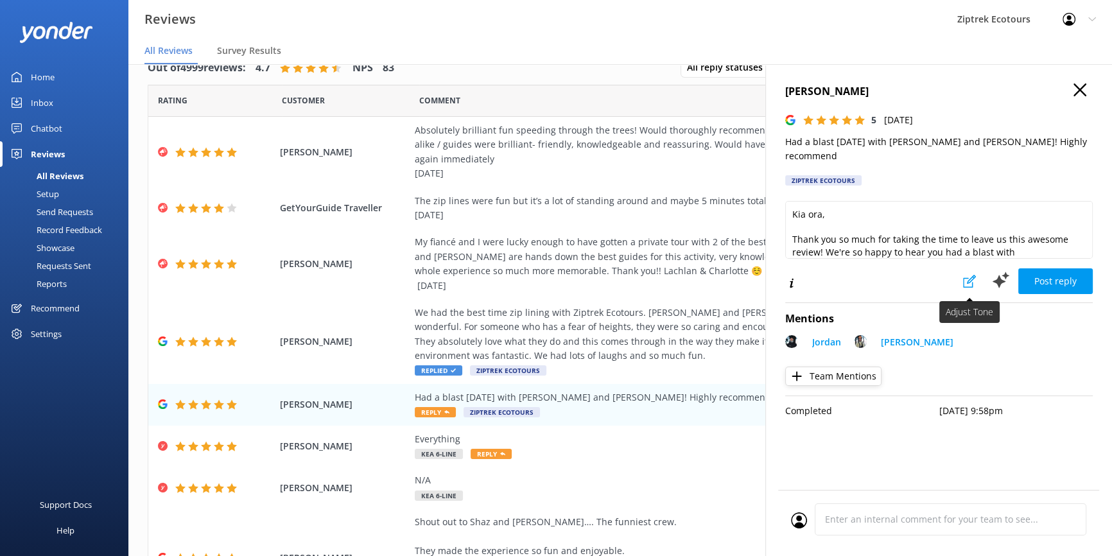
click at [969, 275] on icon at bounding box center [969, 281] width 13 height 13
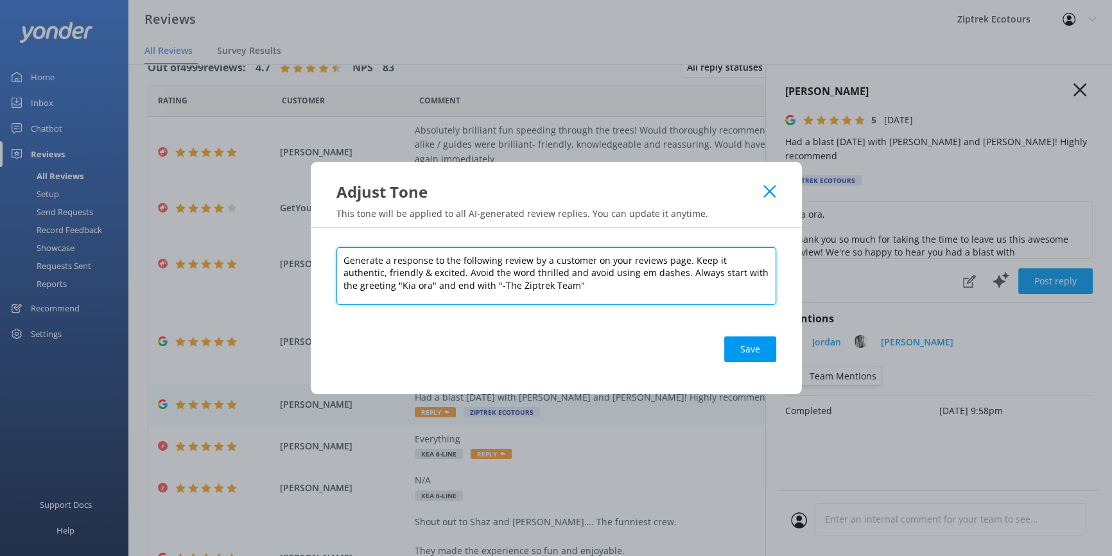
drag, startPoint x: 527, startPoint y: 288, endPoint x: 687, endPoint y: 259, distance: 162.3
click at [687, 259] on textarea "Generate a response to the following review by a customer on your reviews page.…" at bounding box center [556, 276] width 440 height 58
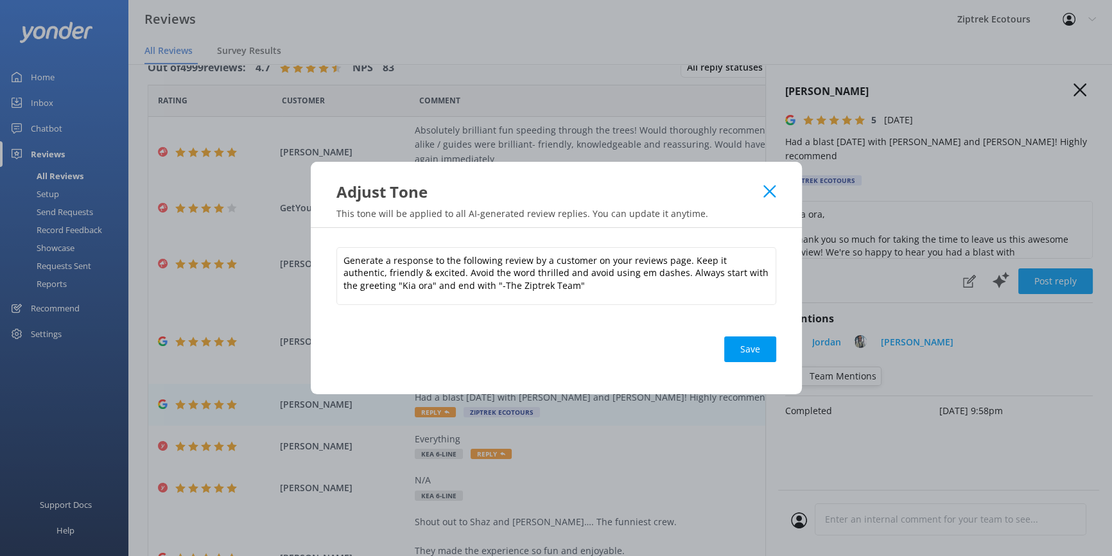
click at [768, 193] on use at bounding box center [769, 191] width 12 height 12
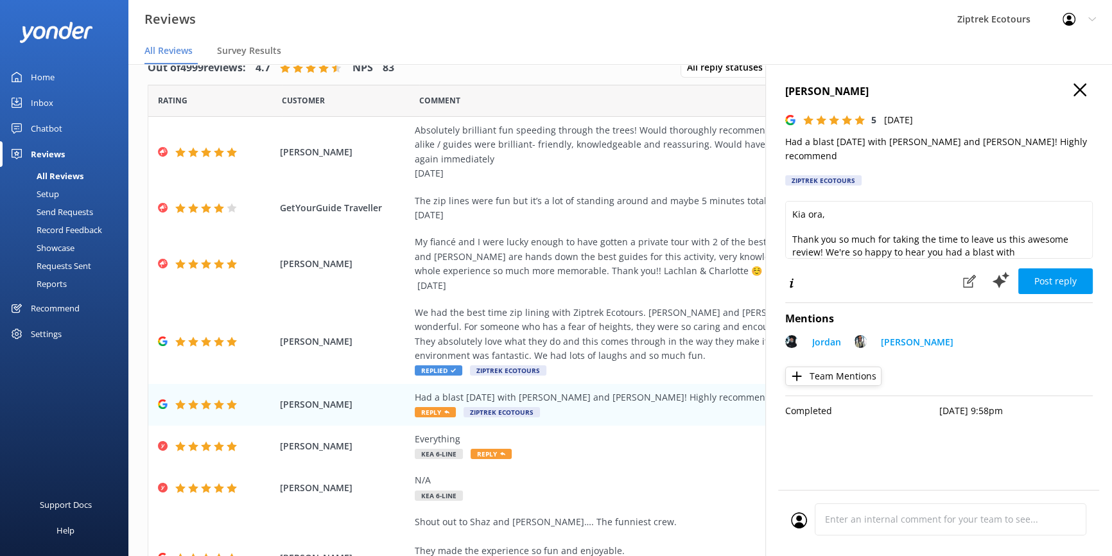
click at [1079, 85] on icon "button" at bounding box center [1079, 89] width 13 height 13
